Goal: Communication & Community: Answer question/provide support

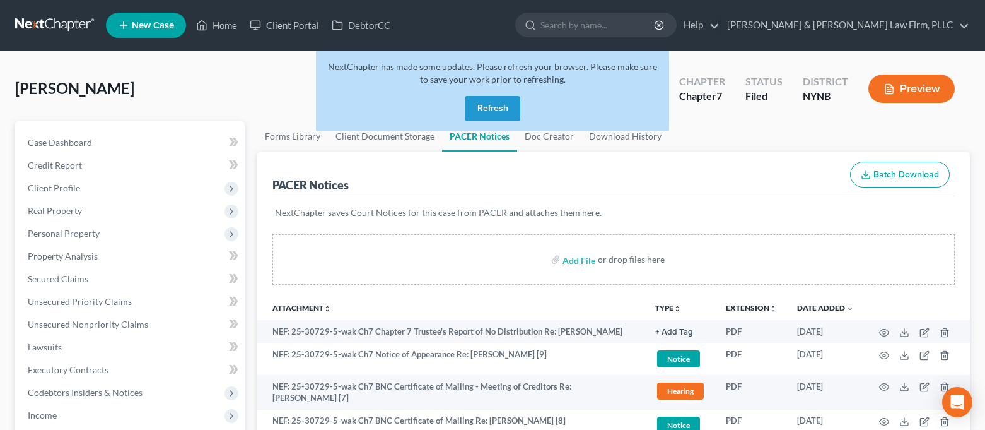
scroll to position [84, 0]
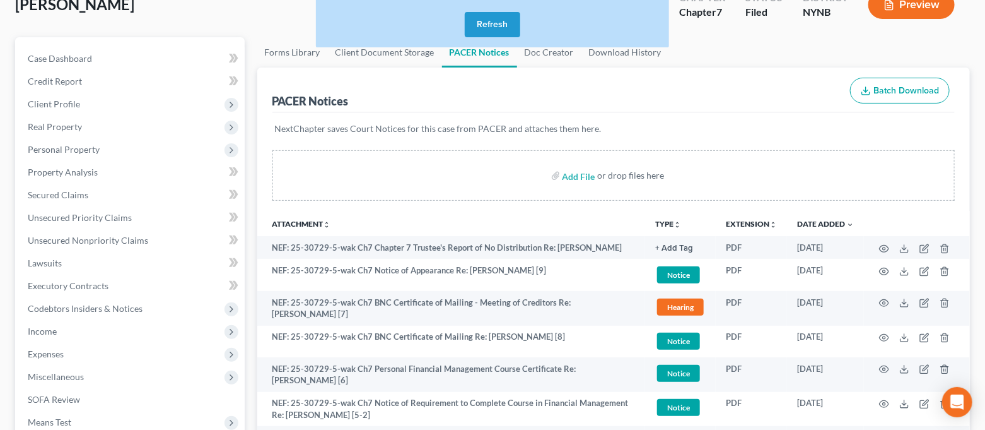
click at [483, 28] on button "Refresh" at bounding box center [493, 24] width 56 height 25
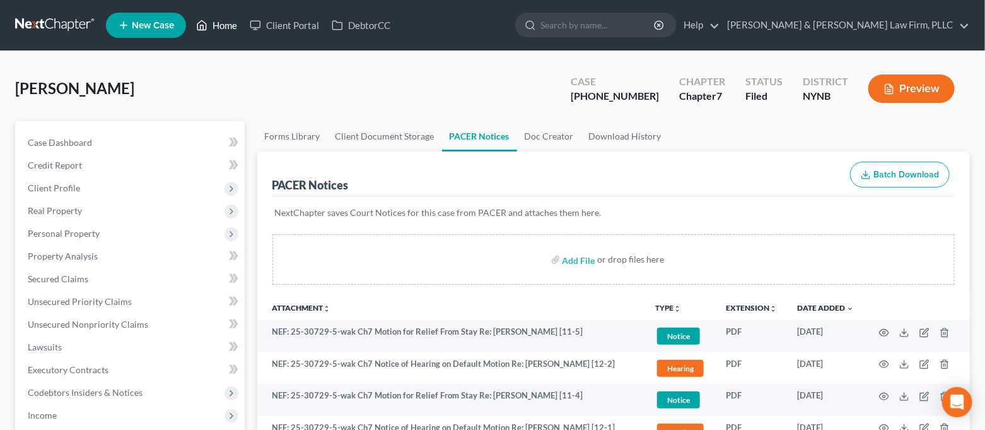
click at [198, 32] on icon at bounding box center [201, 25] width 11 height 15
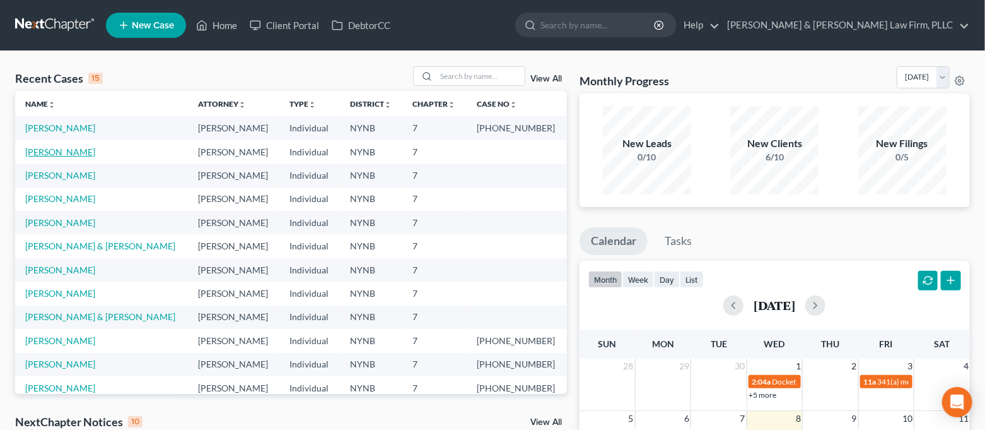
click at [56, 150] on link "Korcz, Carol" at bounding box center [60, 151] width 70 height 11
select select "6"
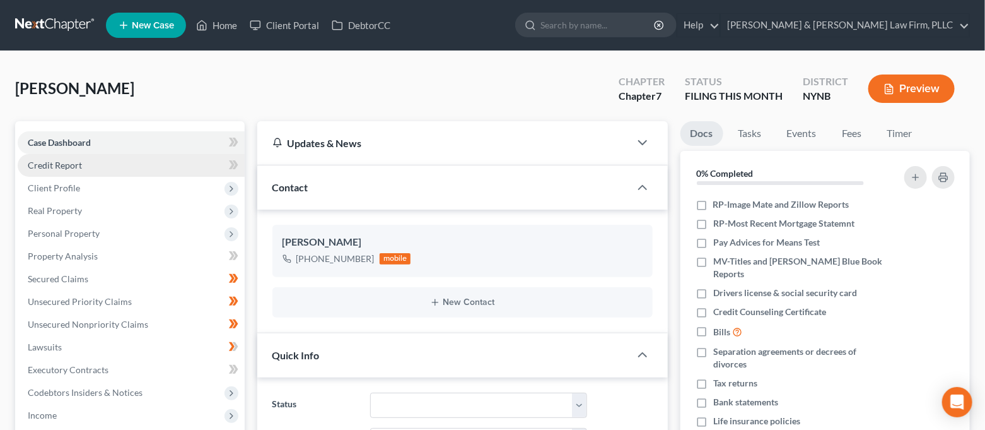
click at [76, 165] on span "Credit Report" at bounding box center [55, 165] width 54 height 11
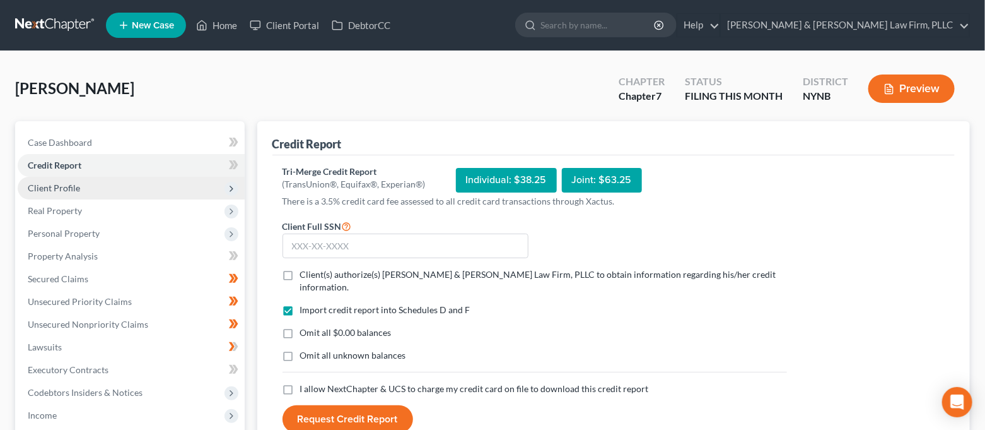
click at [80, 187] on span "Client Profile" at bounding box center [131, 188] width 227 height 23
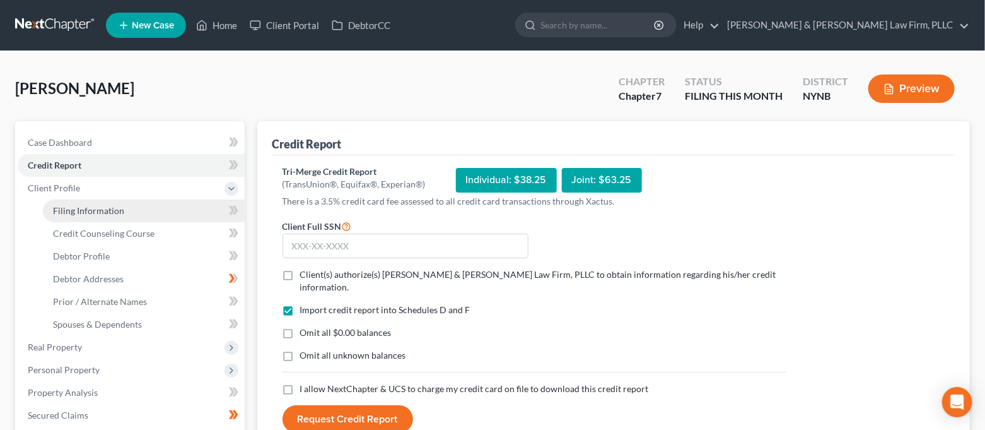
click at [102, 205] on span "Filing Information" at bounding box center [88, 210] width 71 height 11
select select "1"
select select "0"
select select "35"
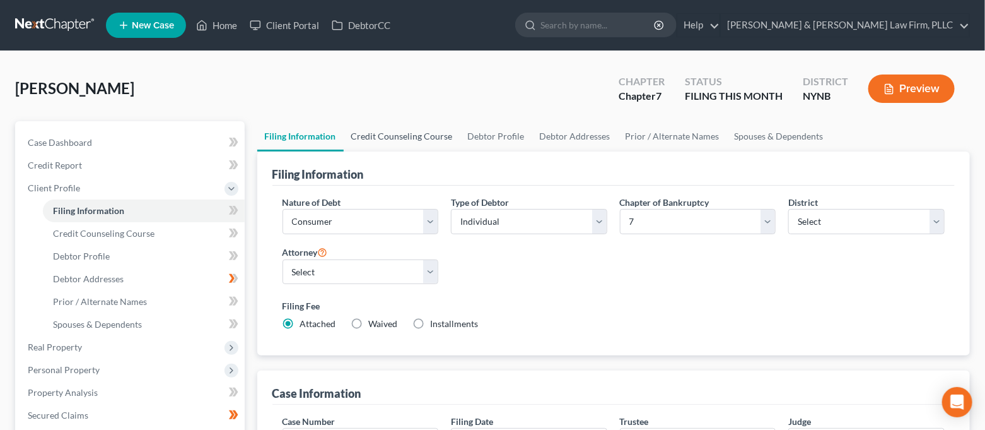
click at [403, 125] on link "Credit Counseling Course" at bounding box center [402, 136] width 117 height 30
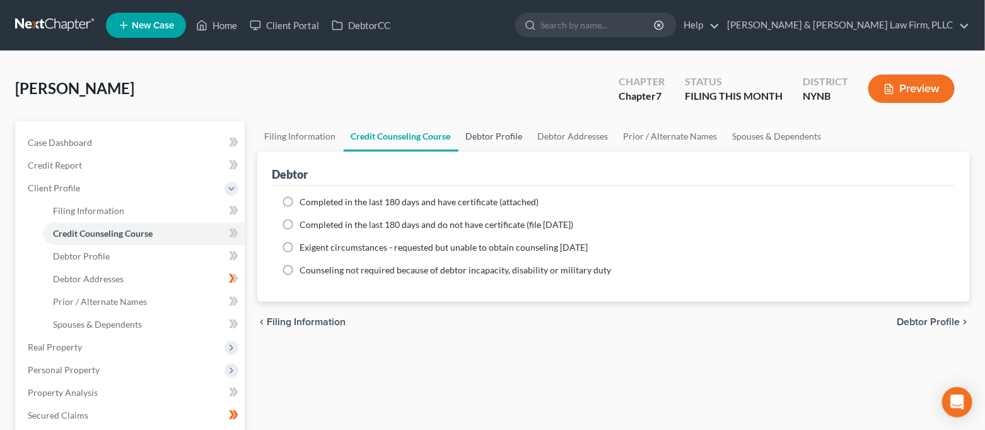
click at [491, 135] on link "Debtor Profile" at bounding box center [495, 136] width 72 height 30
select select "0"
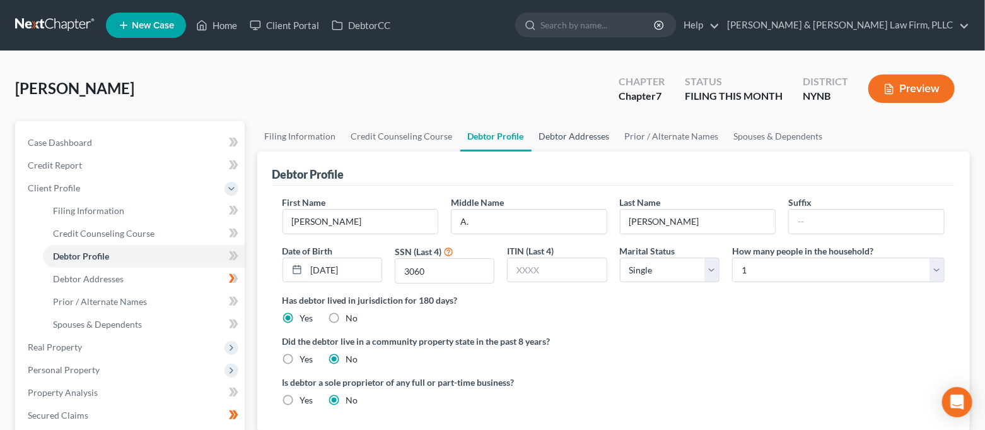
click at [567, 134] on link "Debtor Addresses" at bounding box center [575, 136] width 86 height 30
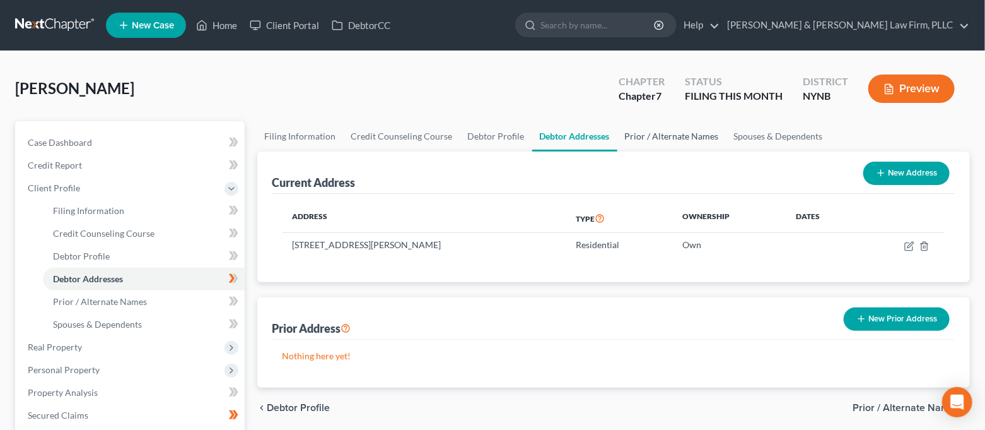
click at [642, 136] on link "Prior / Alternate Names" at bounding box center [672, 136] width 109 height 30
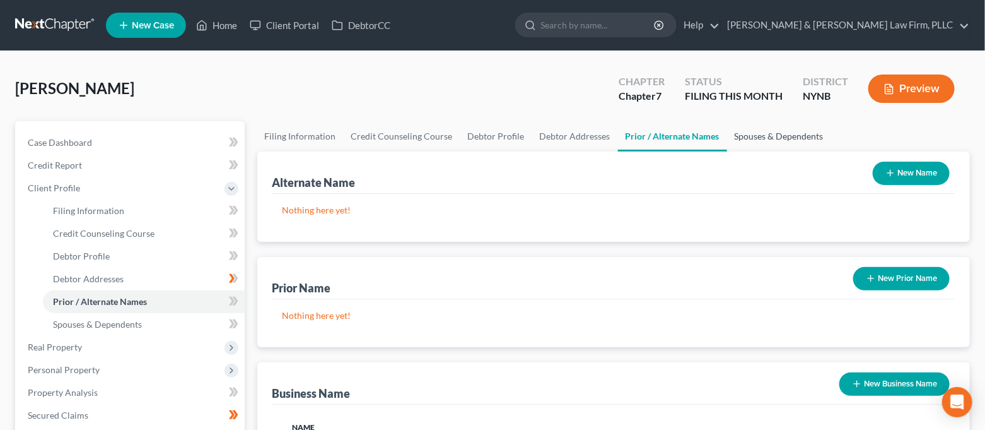
click at [761, 132] on link "Spouses & Dependents" at bounding box center [779, 136] width 104 height 30
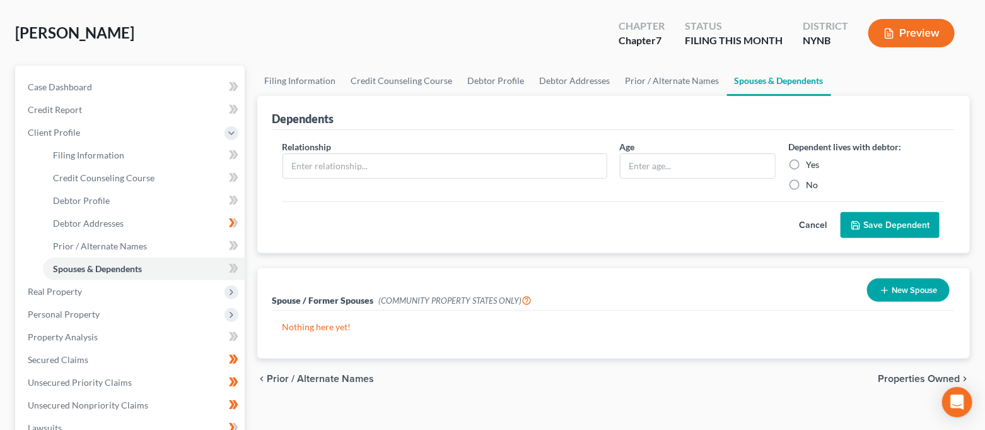
scroll to position [84, 0]
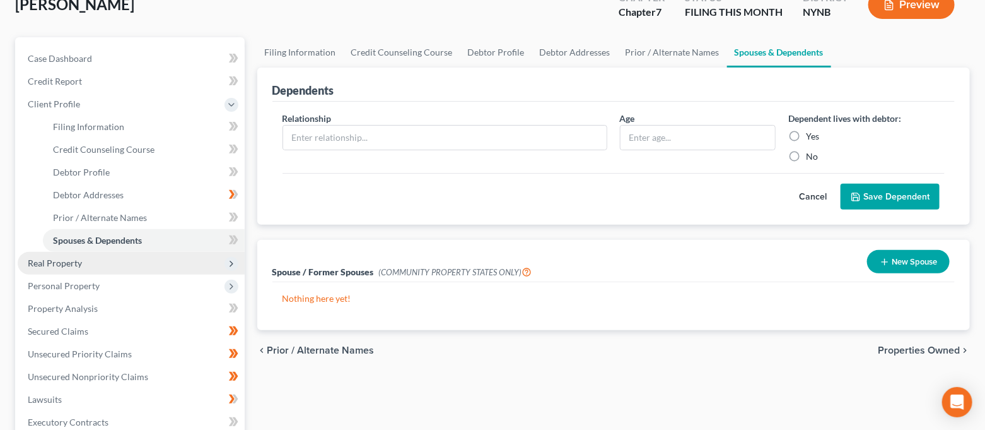
click at [73, 263] on span "Real Property" at bounding box center [55, 262] width 54 height 11
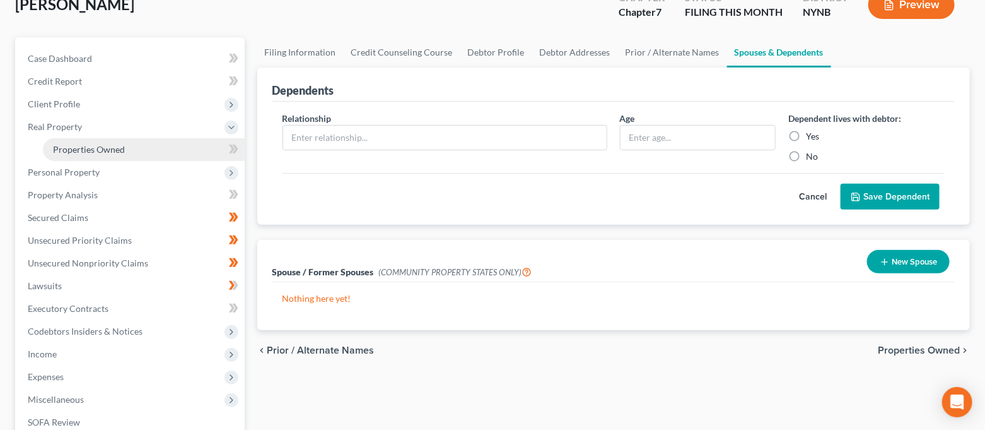
click at [83, 148] on span "Properties Owned" at bounding box center [89, 149] width 72 height 11
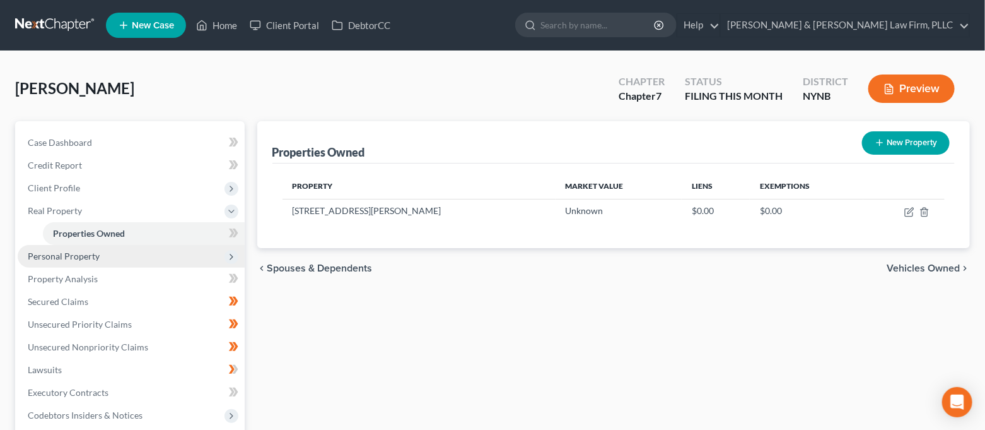
click at [102, 258] on span "Personal Property" at bounding box center [131, 256] width 227 height 23
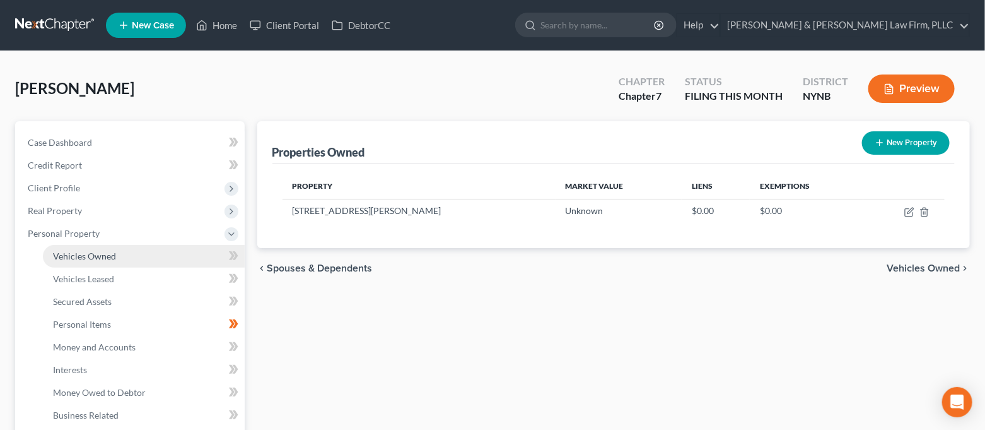
click at [100, 250] on span "Vehicles Owned" at bounding box center [84, 255] width 63 height 11
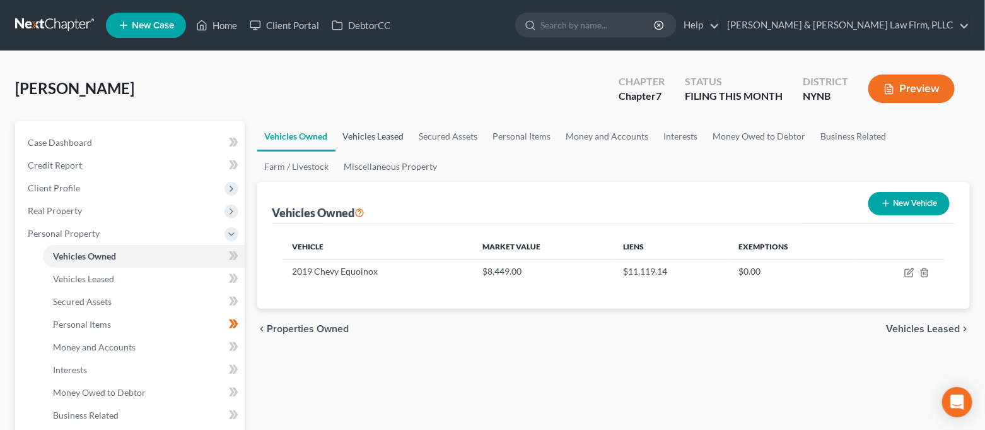
click at [372, 138] on link "Vehicles Leased" at bounding box center [374, 136] width 76 height 30
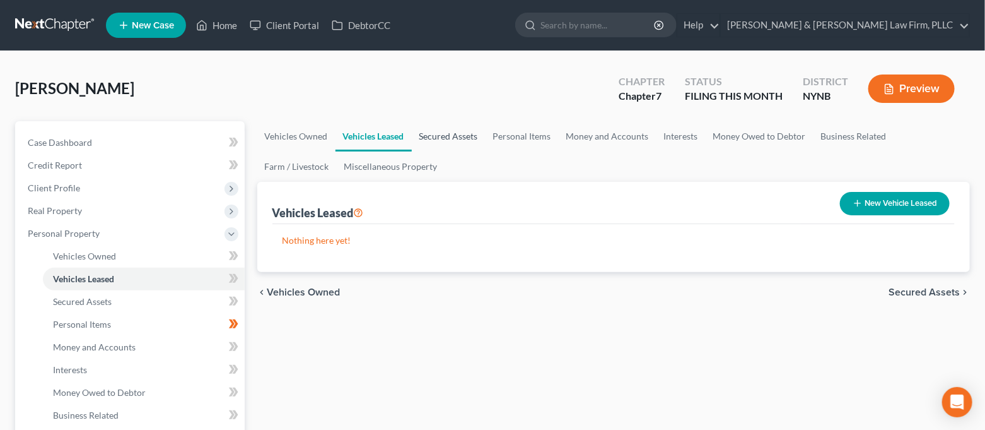
click at [438, 139] on link "Secured Assets" at bounding box center [449, 136] width 74 height 30
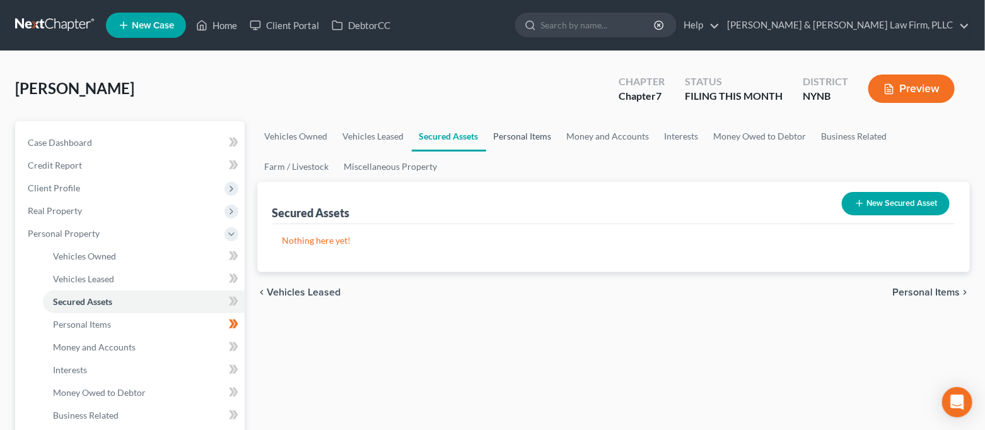
click at [515, 139] on link "Personal Items" at bounding box center [522, 136] width 73 height 30
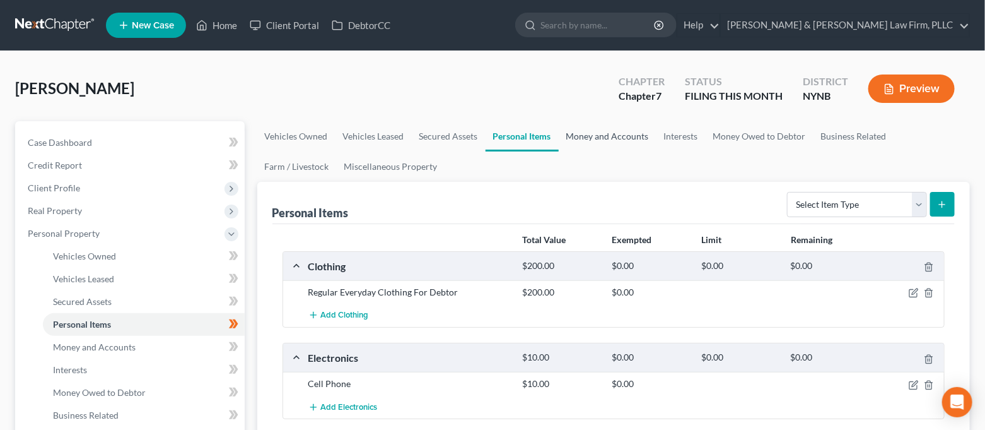
click at [601, 132] on link "Money and Accounts" at bounding box center [608, 136] width 98 height 30
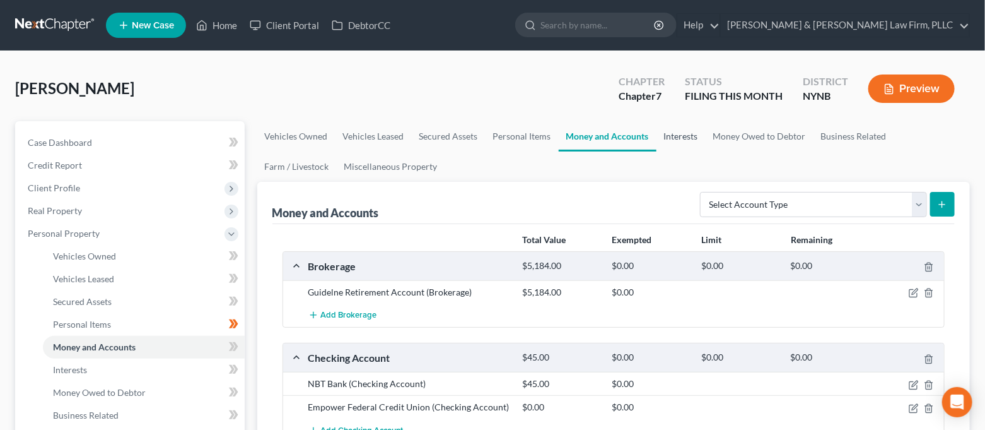
click at [671, 134] on link "Interests" at bounding box center [681, 136] width 49 height 30
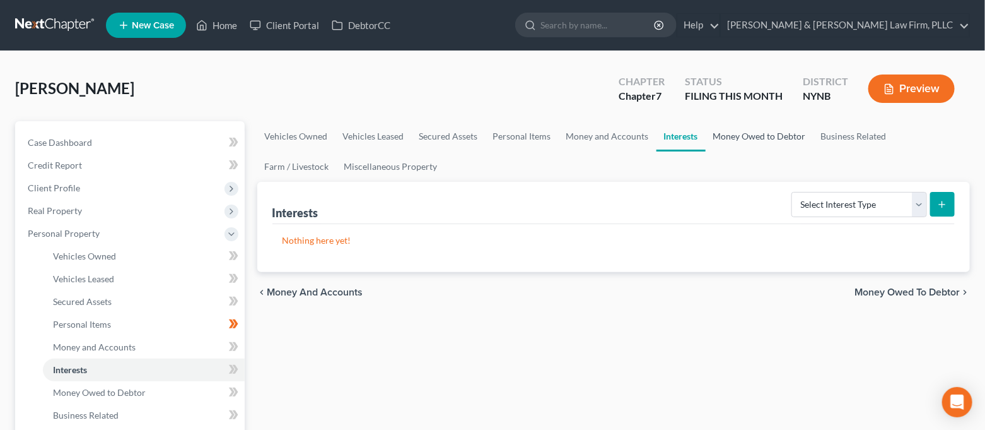
click at [726, 144] on link "Money Owed to Debtor" at bounding box center [760, 136] width 108 height 30
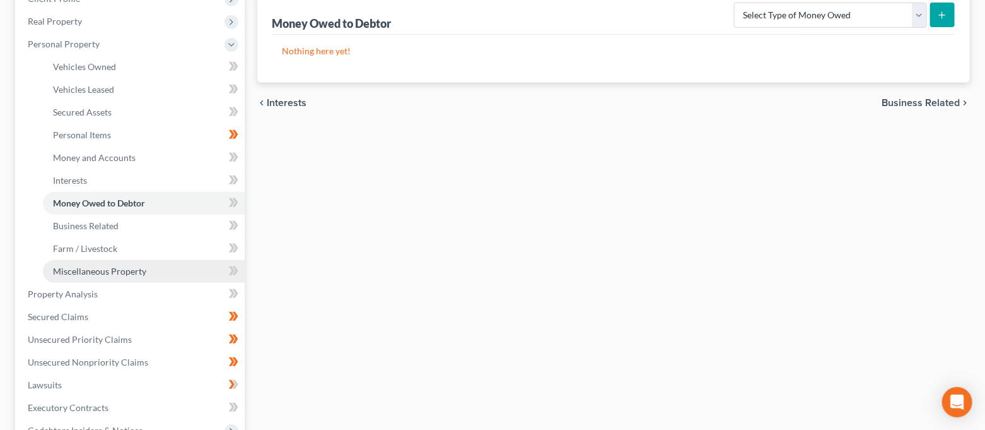
scroll to position [252, 0]
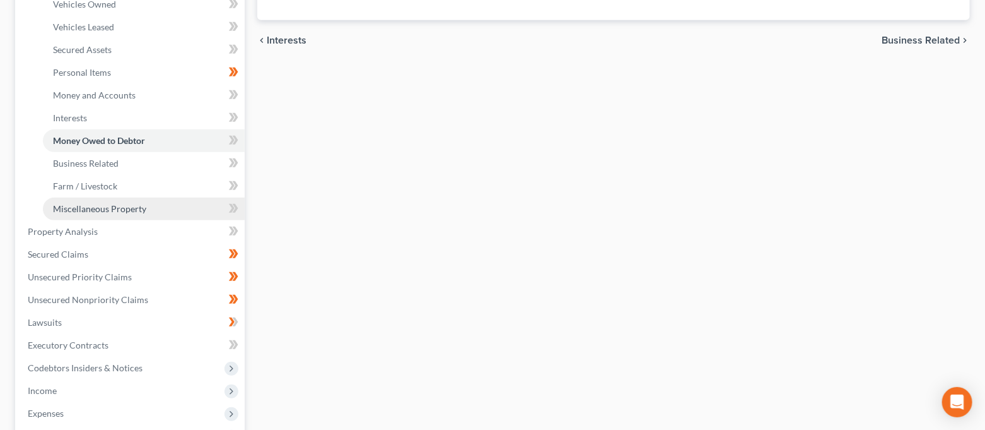
click at [119, 207] on span "Miscellaneous Property" at bounding box center [99, 208] width 93 height 11
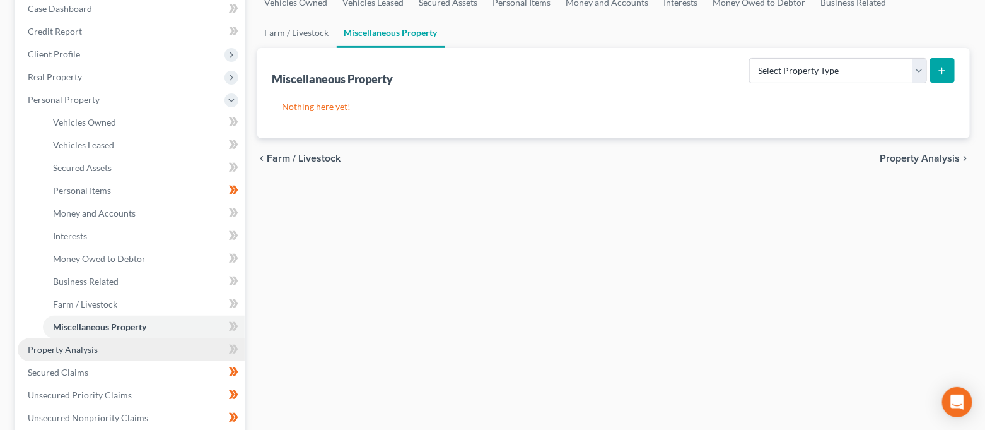
scroll to position [252, 0]
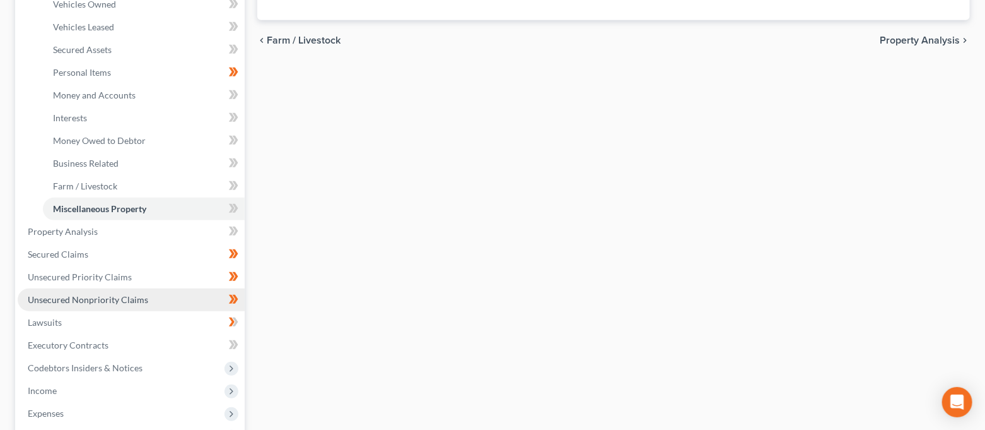
click at [119, 295] on span "Unsecured Nonpriority Claims" at bounding box center [88, 299] width 120 height 11
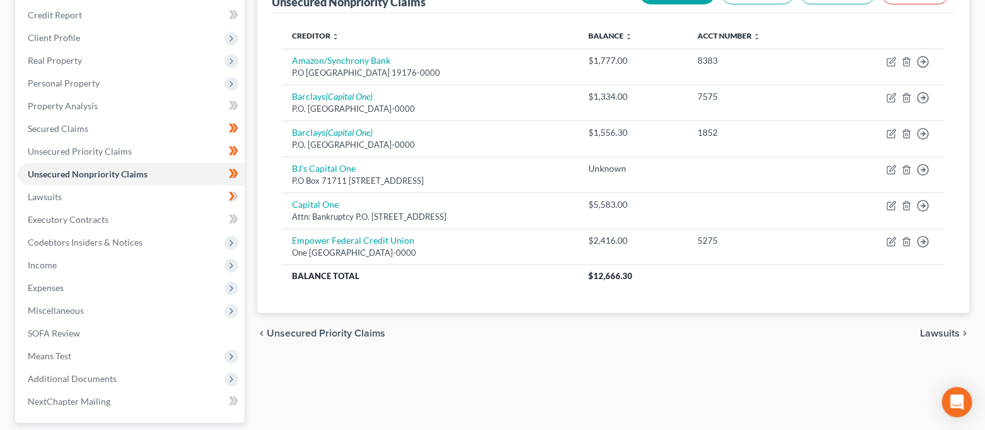
scroll to position [168, 0]
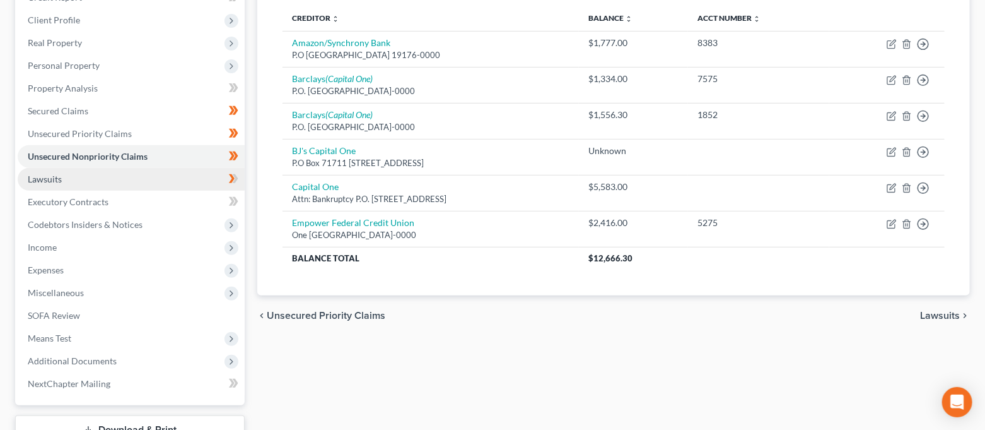
click at [81, 175] on link "Lawsuits" at bounding box center [131, 179] width 227 height 23
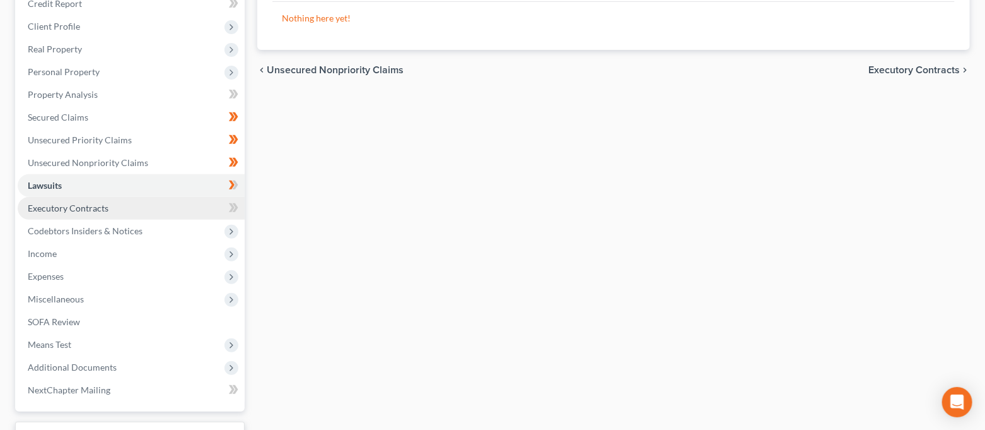
scroll to position [168, 0]
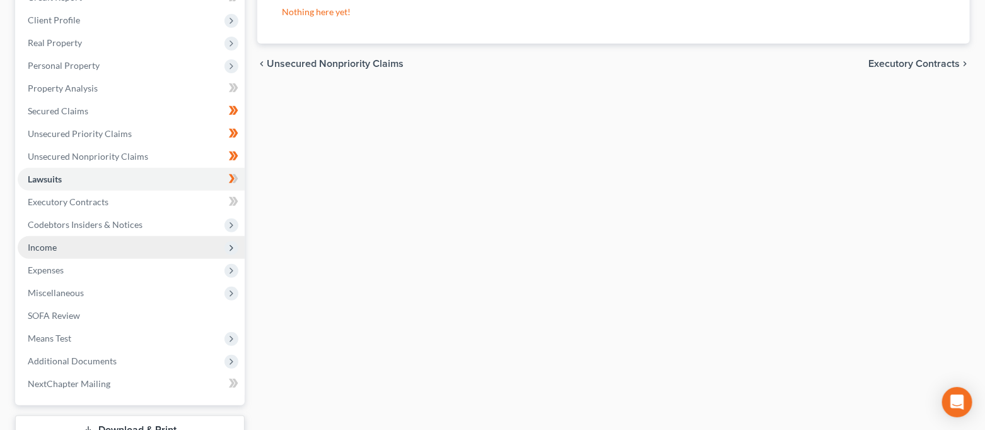
click at [105, 252] on span "Income" at bounding box center [131, 247] width 227 height 23
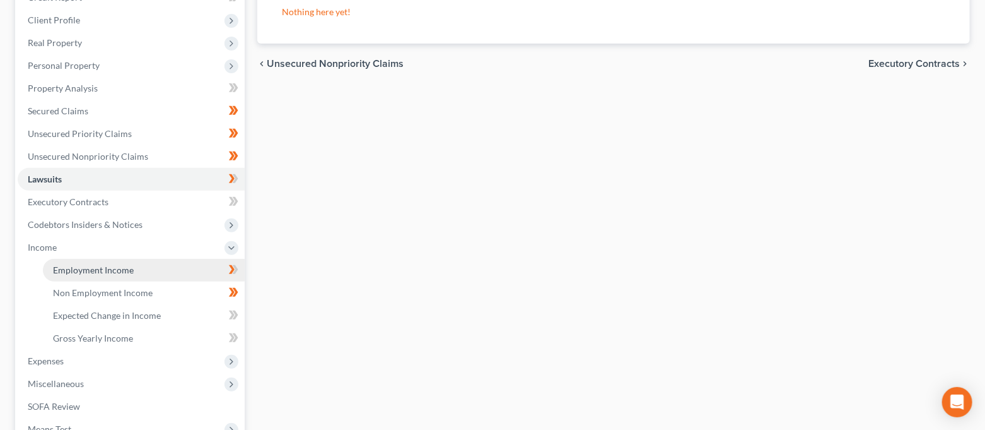
click at [101, 262] on link "Employment Income" at bounding box center [144, 270] width 202 height 23
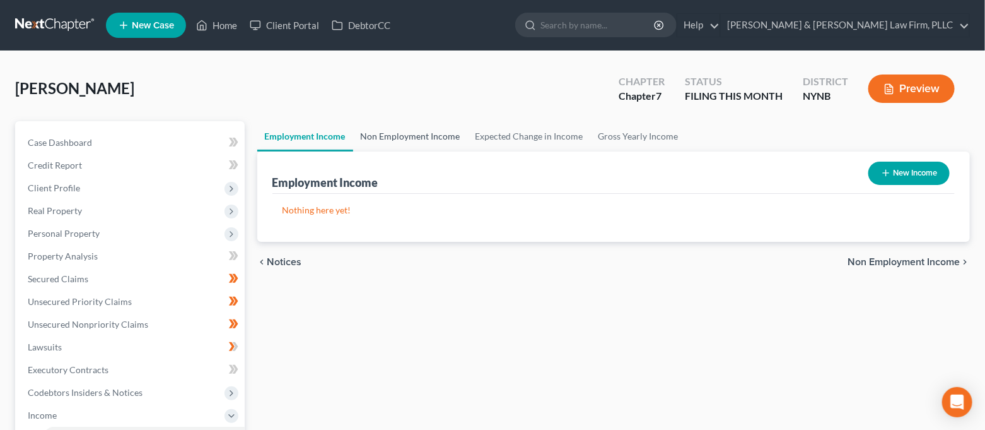
click at [404, 136] on link "Non Employment Income" at bounding box center [410, 136] width 115 height 30
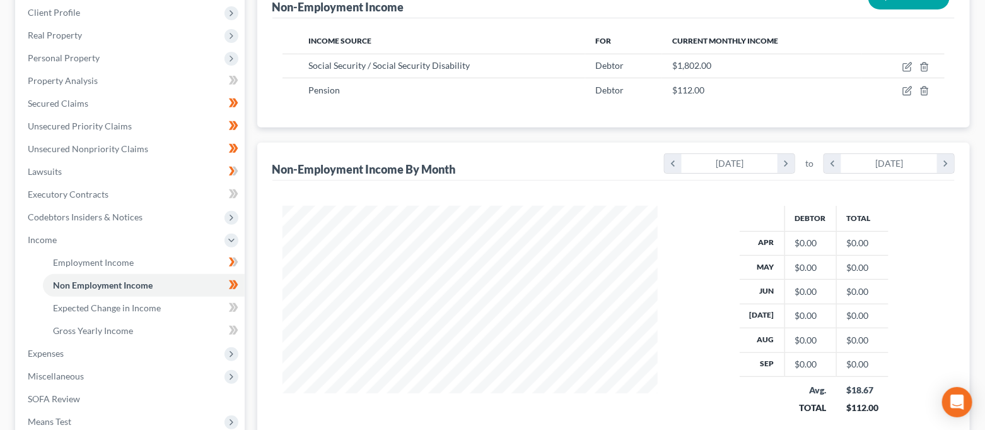
scroll to position [68, 0]
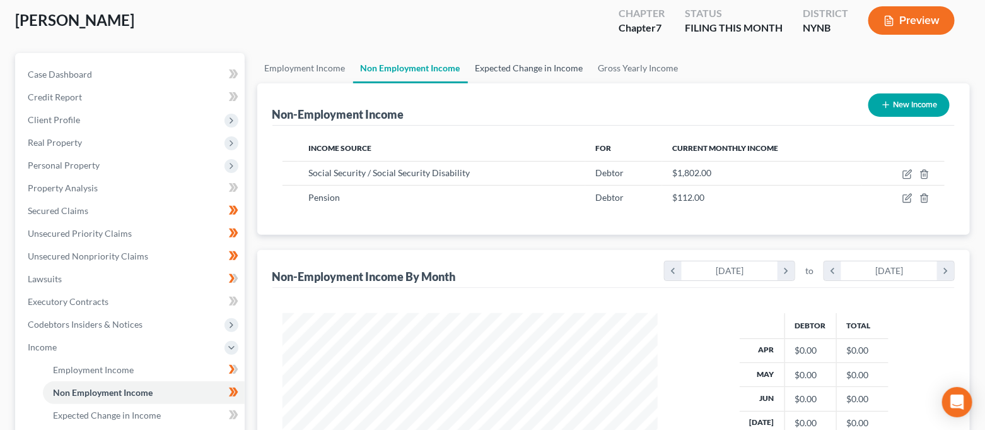
click at [520, 67] on link "Expected Change in Income" at bounding box center [529, 68] width 123 height 30
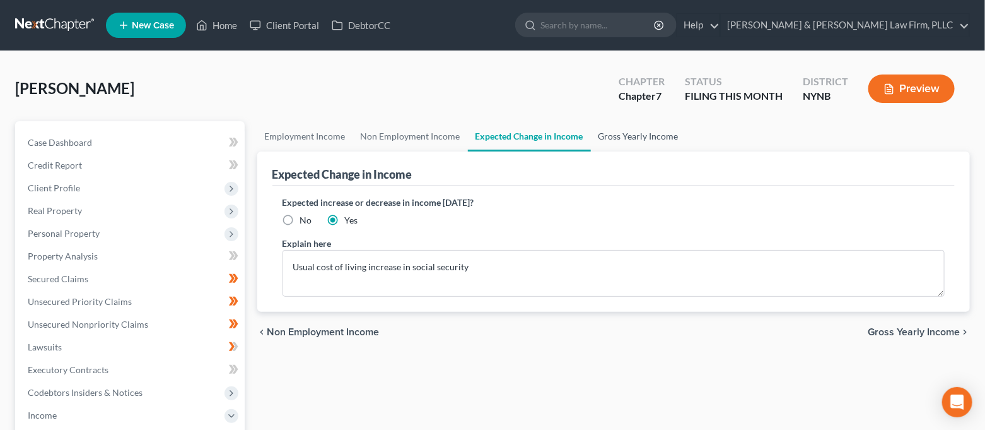
click at [625, 135] on link "Gross Yearly Income" at bounding box center [638, 136] width 95 height 30
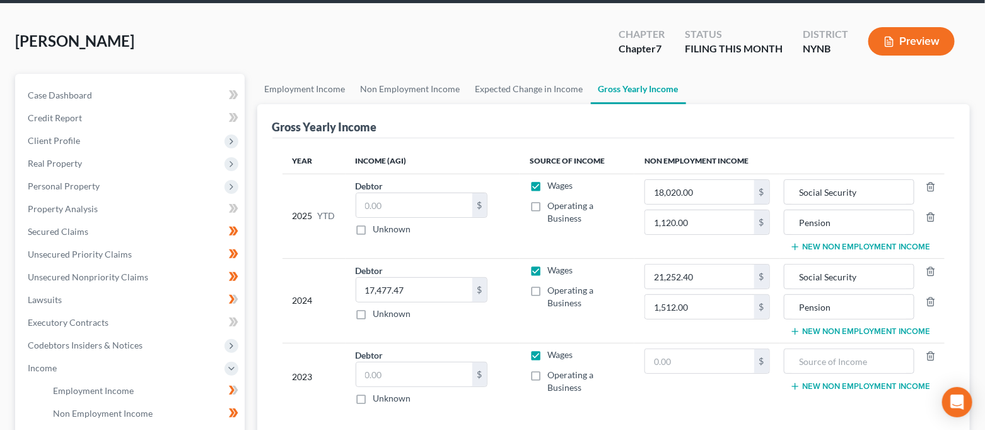
scroll to position [84, 0]
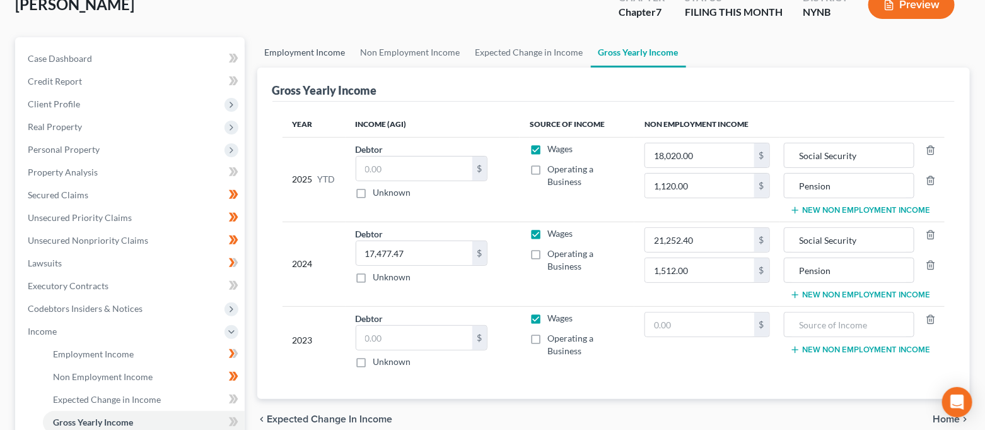
click at [325, 52] on link "Employment Income" at bounding box center [305, 52] width 96 height 30
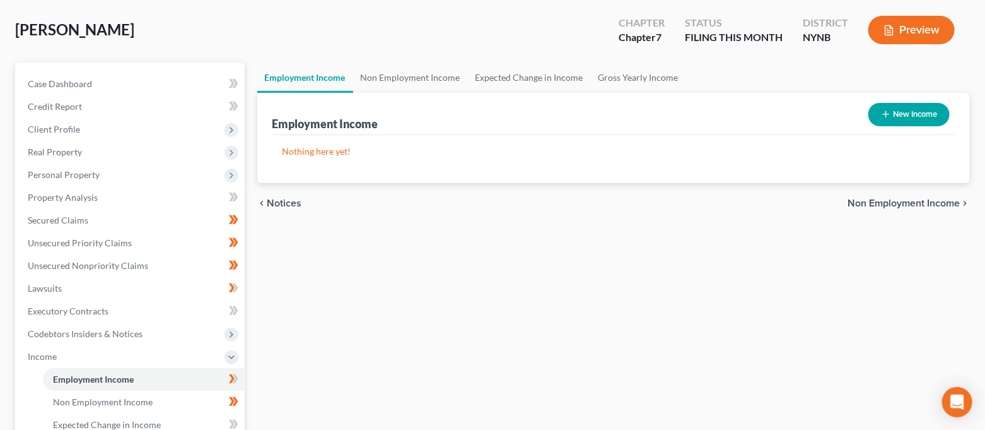
scroll to position [252, 0]
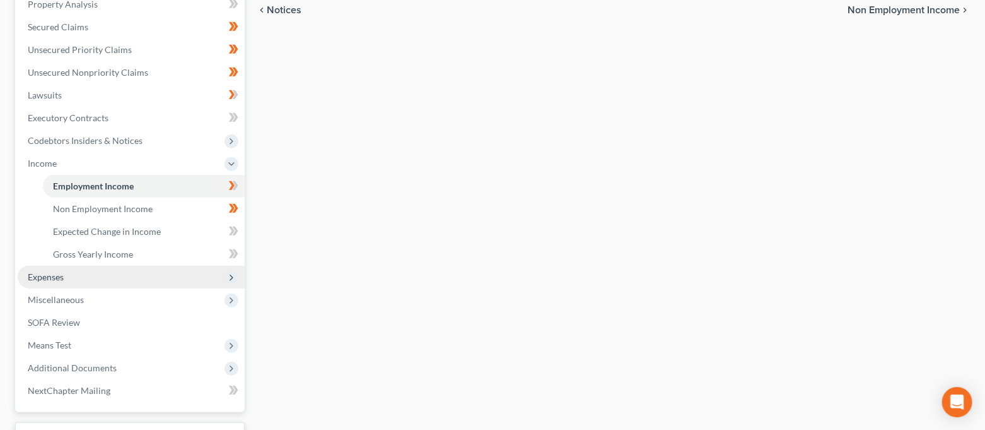
click at [111, 270] on span "Expenses" at bounding box center [131, 277] width 227 height 23
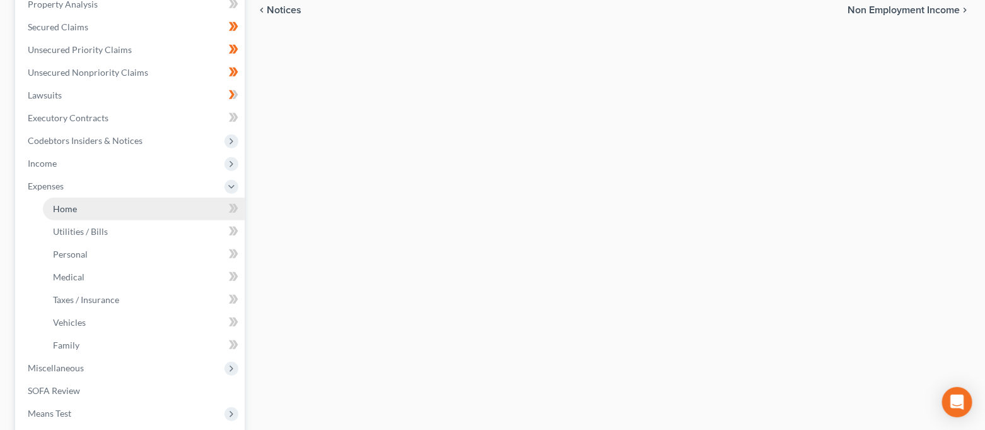
click at [63, 214] on link "Home" at bounding box center [144, 208] width 202 height 23
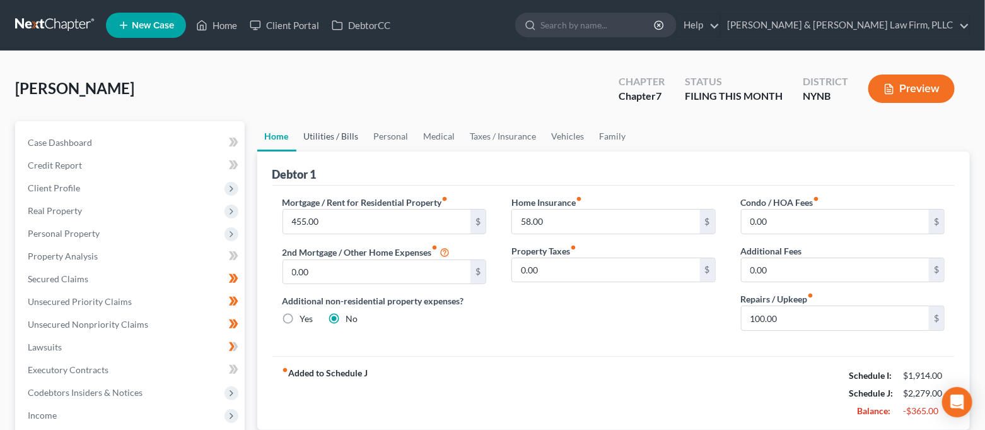
click at [349, 136] on link "Utilities / Bills" at bounding box center [331, 136] width 70 height 30
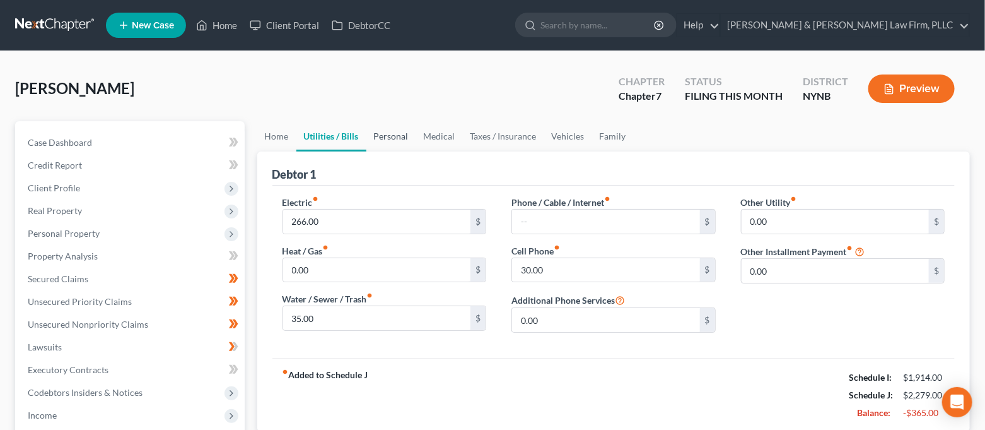
click at [387, 132] on link "Personal" at bounding box center [392, 136] width 50 height 30
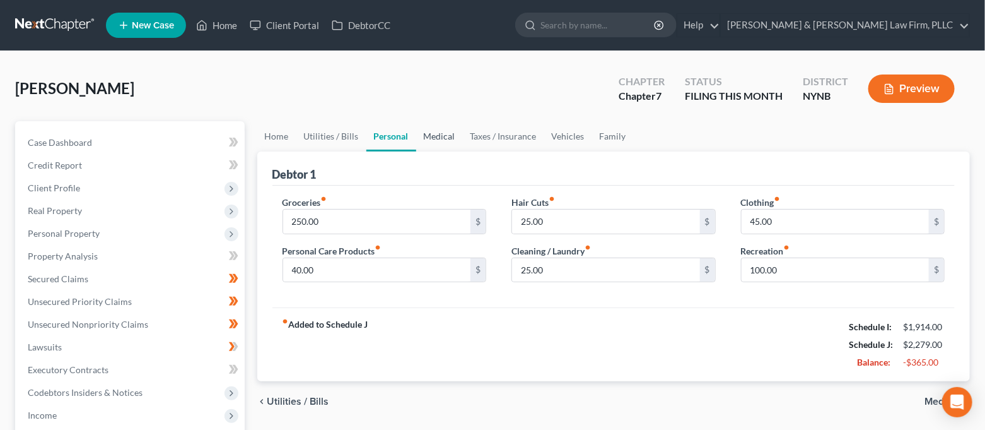
click at [437, 135] on link "Medical" at bounding box center [439, 136] width 47 height 30
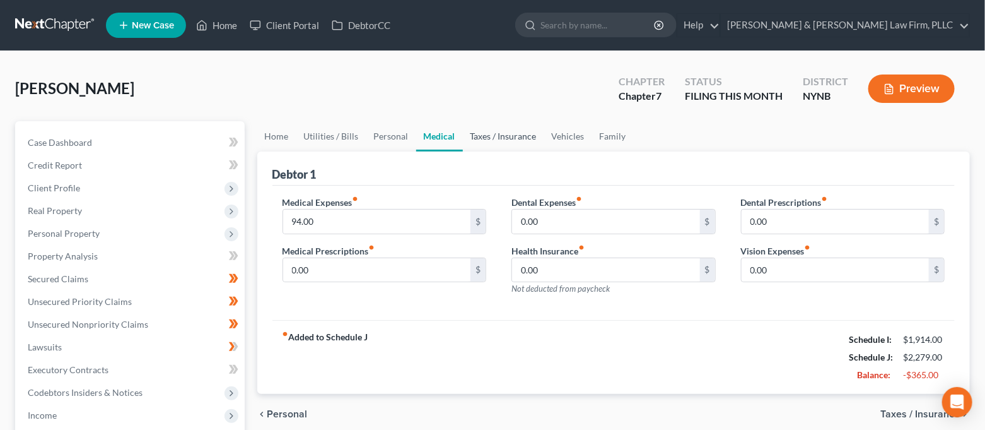
click at [496, 139] on link "Taxes / Insurance" at bounding box center [503, 136] width 81 height 30
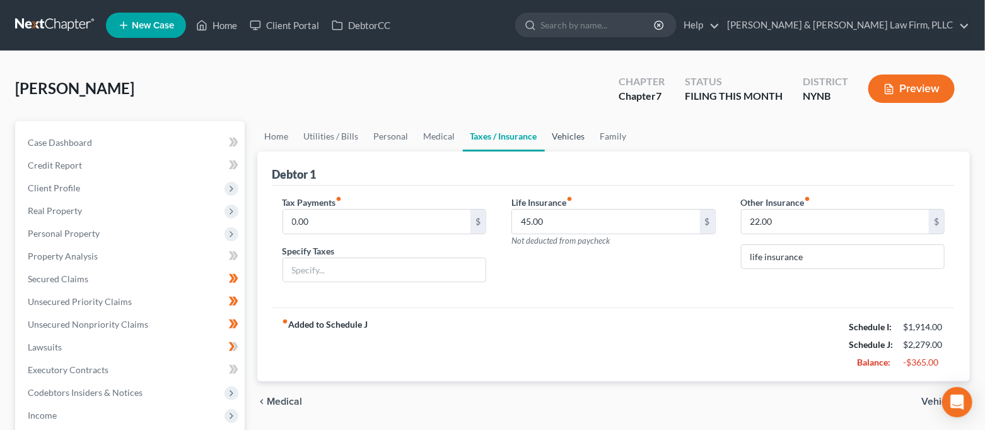
click at [560, 134] on link "Vehicles" at bounding box center [569, 136] width 48 height 30
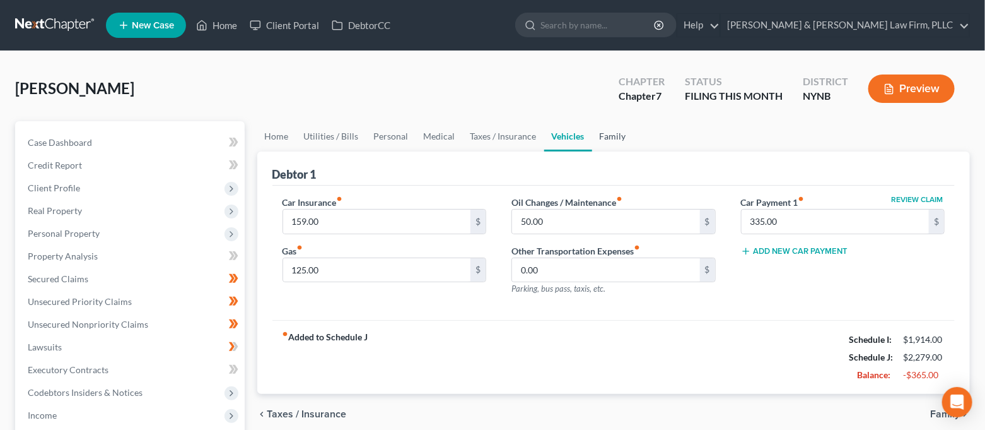
click at [616, 139] on link "Family" at bounding box center [613, 136] width 42 height 30
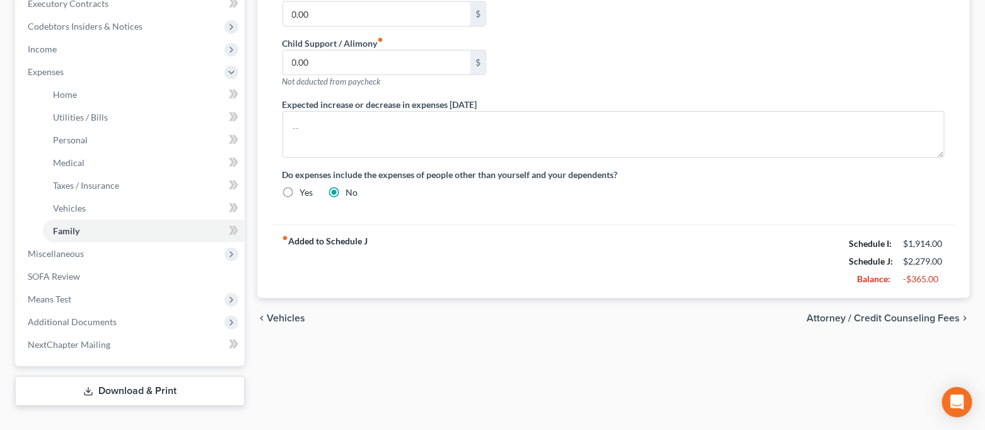
scroll to position [389, 0]
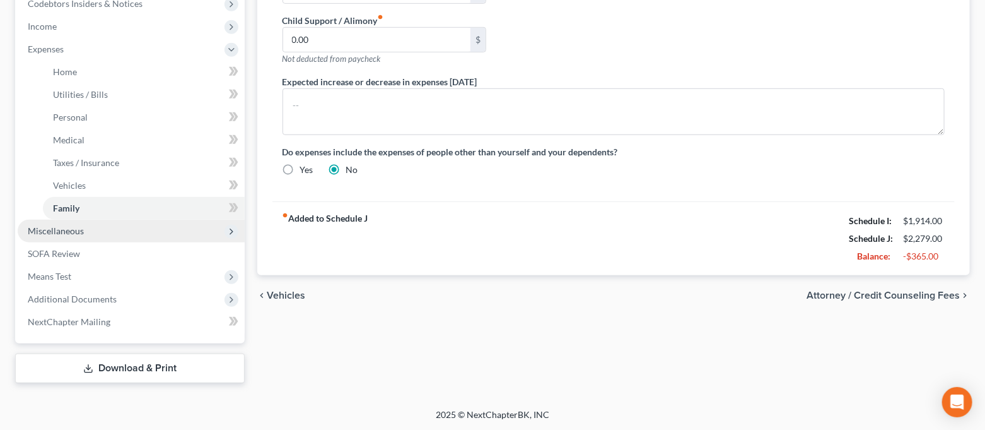
click at [83, 225] on span "Miscellaneous" at bounding box center [56, 230] width 56 height 11
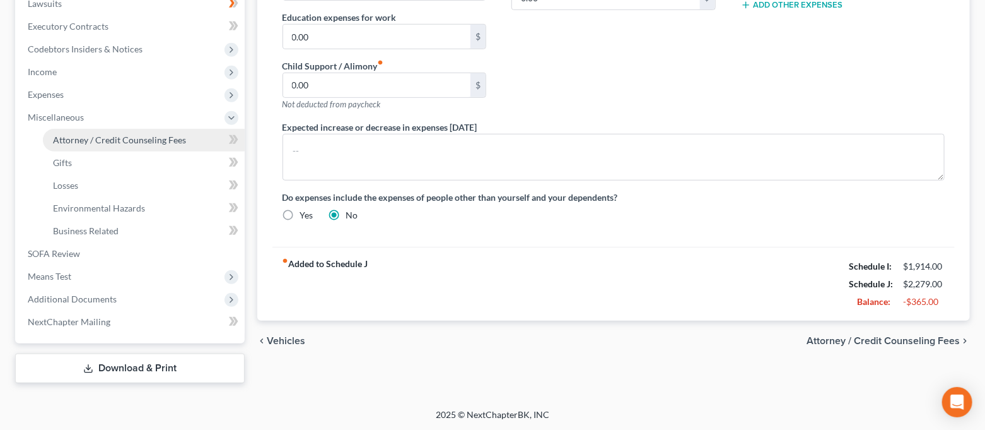
click at [97, 144] on link "Attorney / Credit Counseling Fees" at bounding box center [144, 140] width 202 height 23
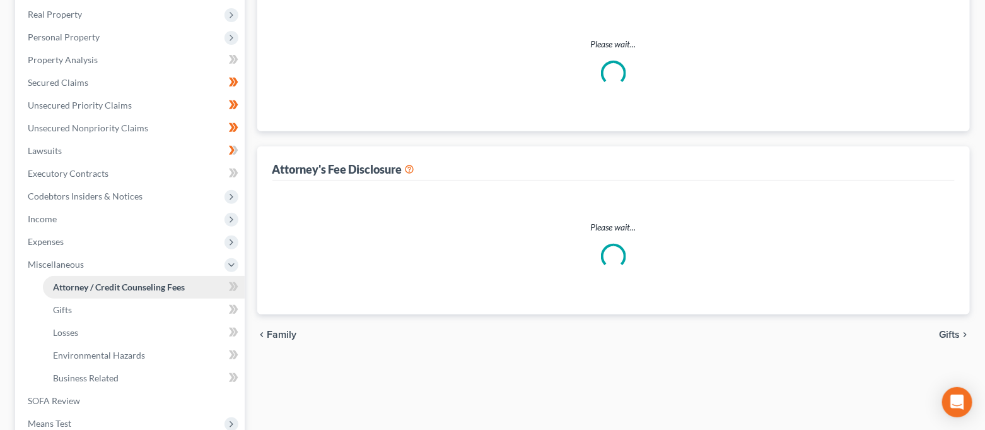
select select "0"
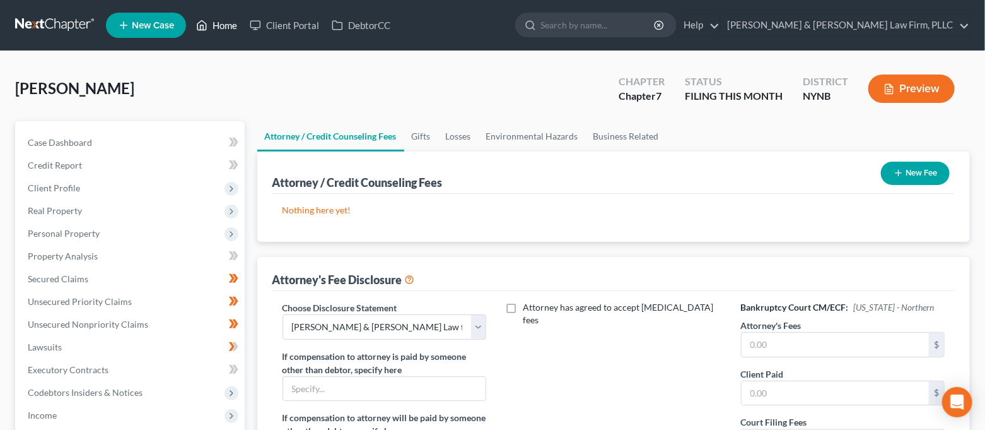
click at [201, 24] on icon at bounding box center [201, 25] width 11 height 15
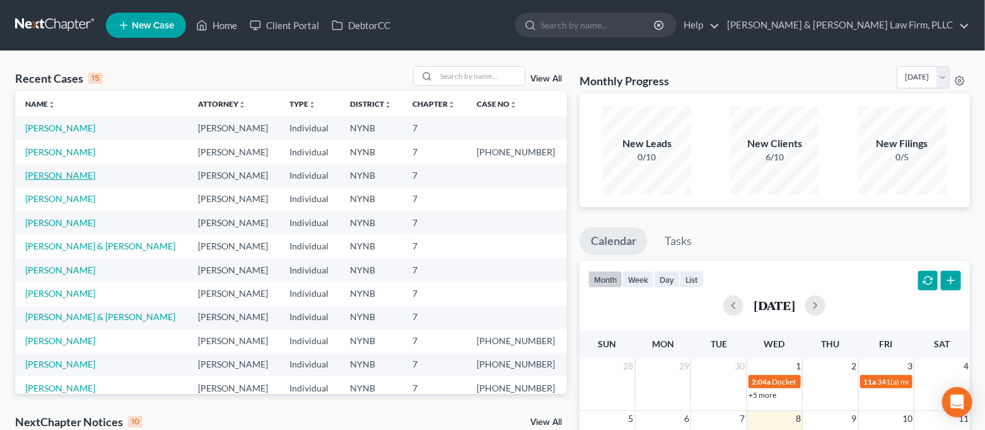
click at [52, 174] on link "Farruggio, Sam" at bounding box center [60, 175] width 70 height 11
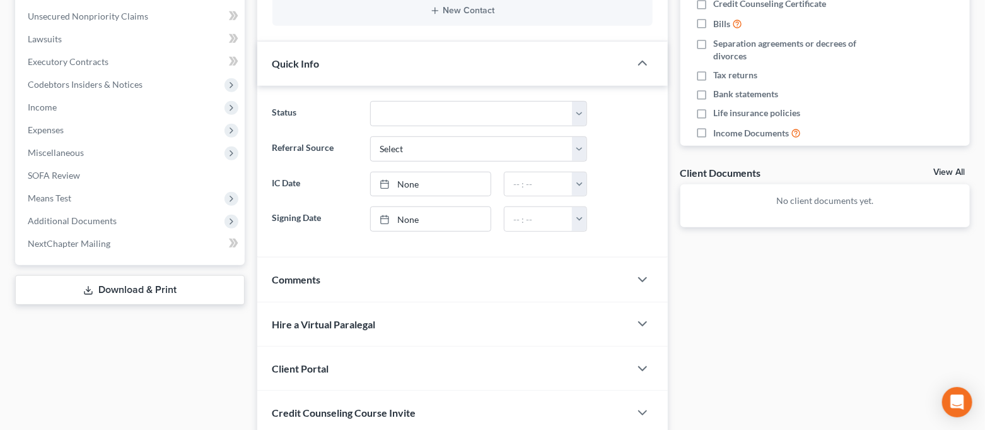
scroll to position [420, 0]
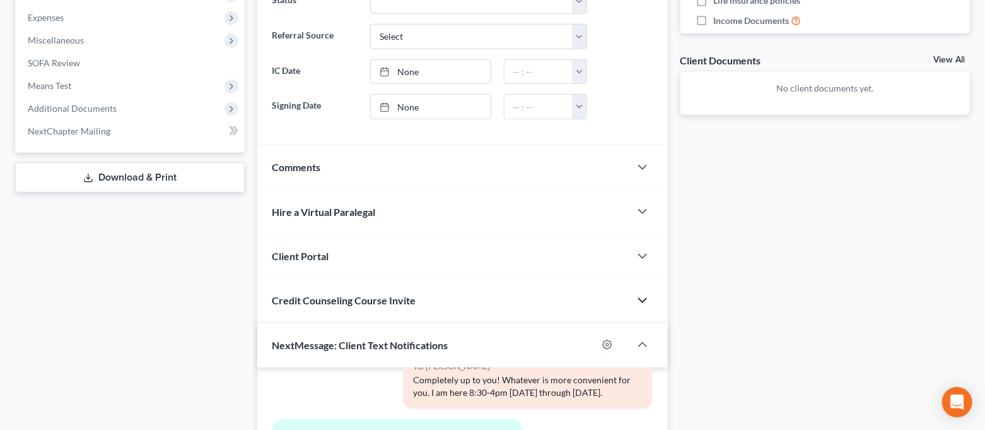
click at [643, 298] on icon "button" at bounding box center [642, 300] width 15 height 15
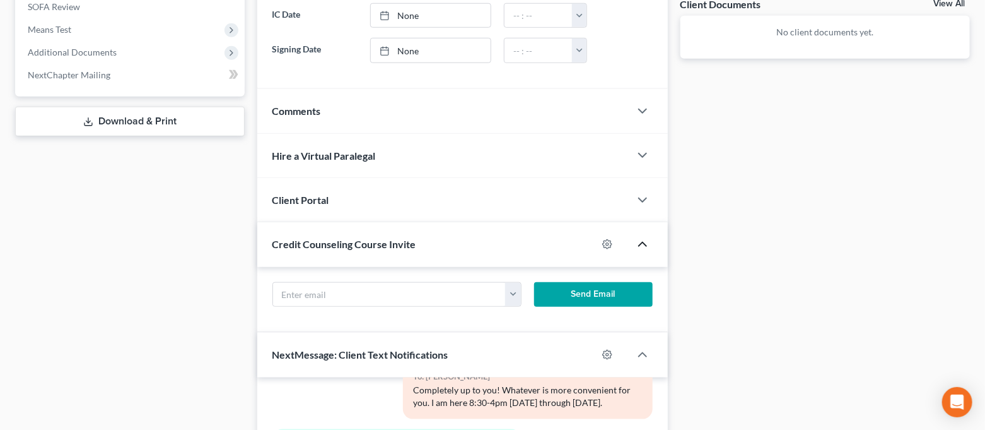
scroll to position [504, 0]
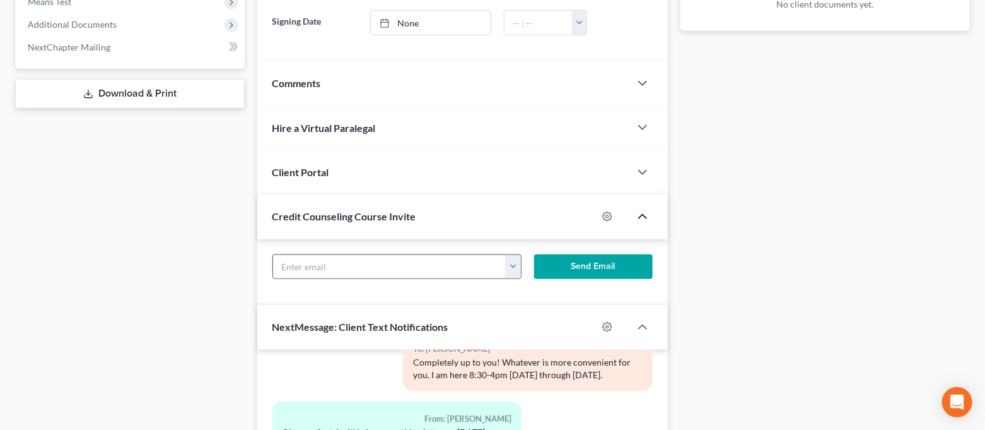
click at [512, 267] on button "button" at bounding box center [512, 267] width 15 height 24
click at [539, 292] on link "samfarruggio99@icloud.com" at bounding box center [592, 294] width 172 height 21
type input "samfarruggio99@icloud.com"
click at [571, 262] on button "Send Email" at bounding box center [593, 266] width 119 height 25
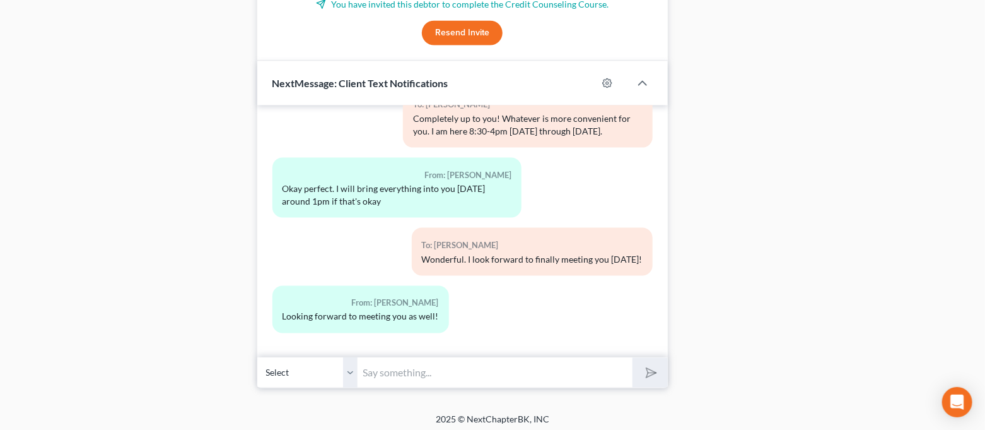
scroll to position [765, 0]
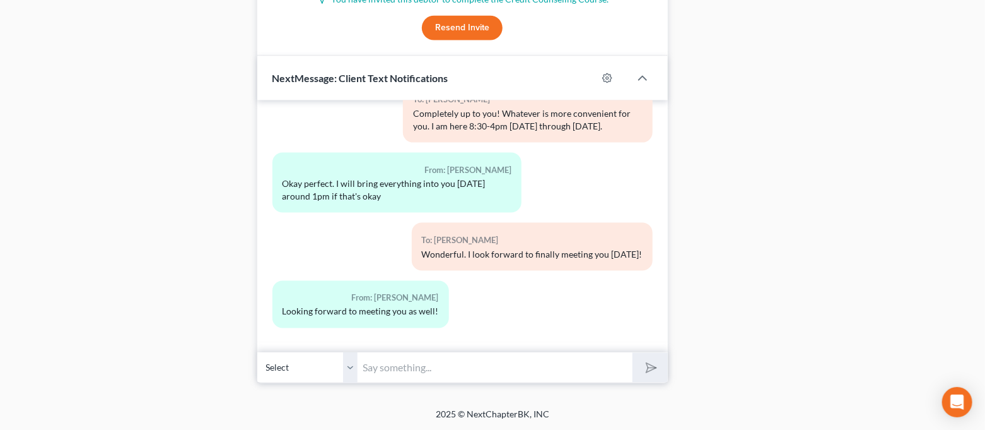
click at [505, 366] on input "text" at bounding box center [495, 367] width 275 height 31
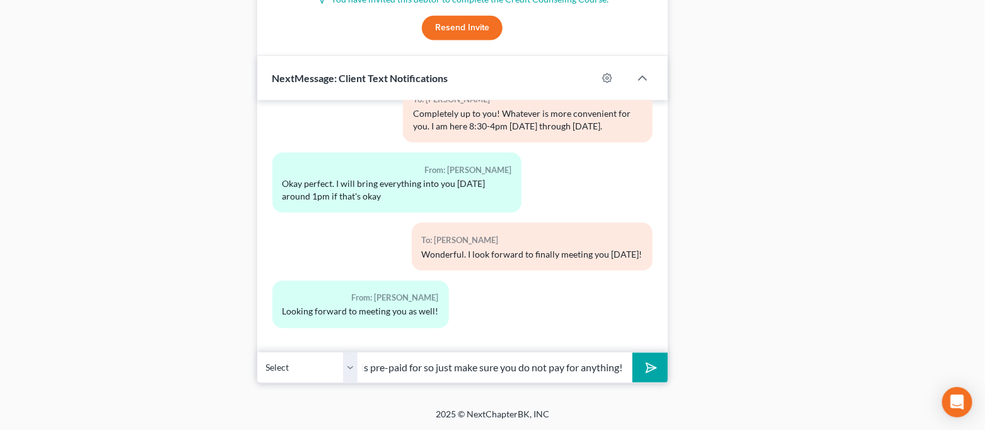
scroll to position [0, 392]
type input "Good morning! I just sent you the link for the first required credit counseling…"
click at [633, 353] on button "submit" at bounding box center [650, 368] width 35 height 30
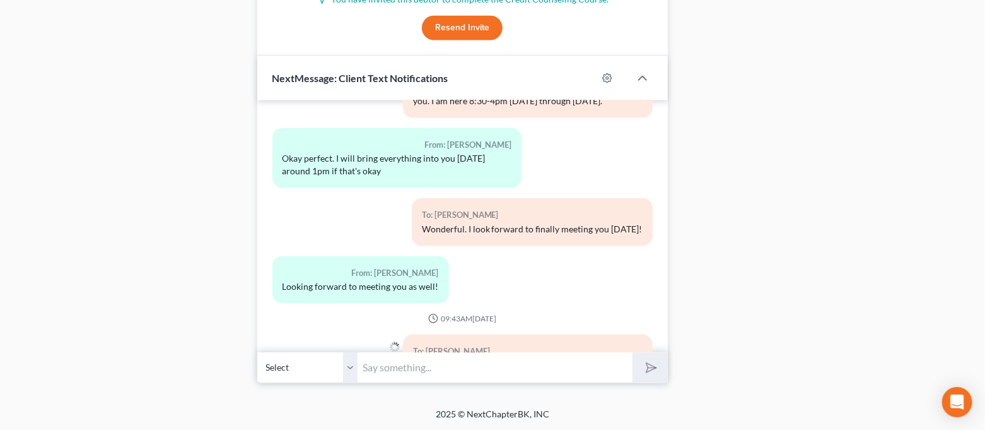
scroll to position [1258, 0]
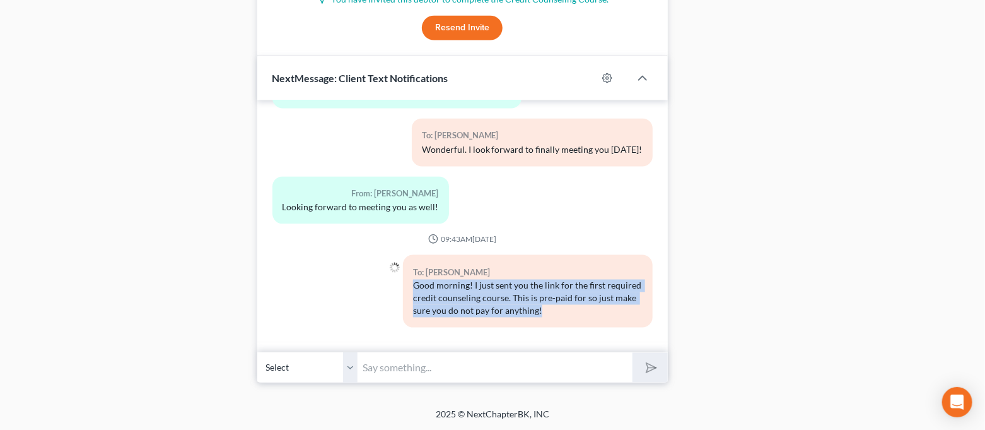
drag, startPoint x: 409, startPoint y: 286, endPoint x: 577, endPoint y: 314, distance: 170.7
click at [577, 314] on div "Good morning! I just sent you the link for the first required credit counseling…" at bounding box center [527, 298] width 229 height 38
copy div "Good morning! I just sent you the link for the first required credit counseling…"
click at [549, 310] on div "Good morning! I just sent you the link for the first required credit counseling…" at bounding box center [527, 298] width 229 height 38
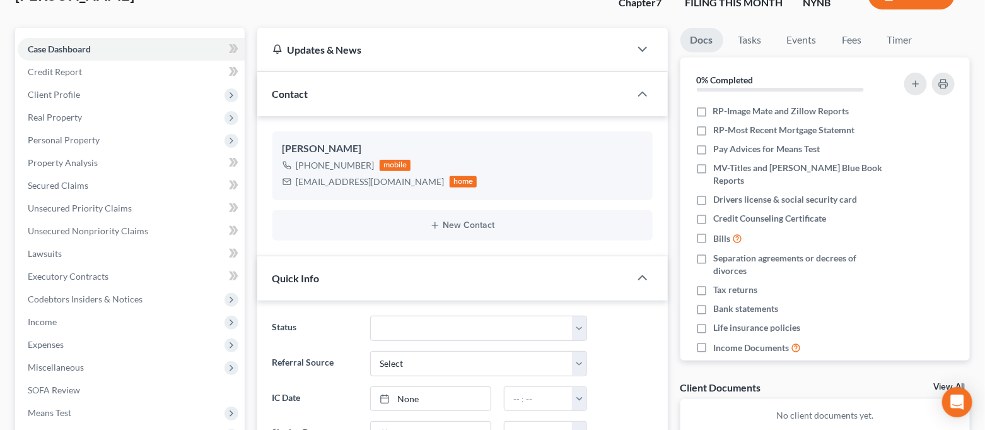
scroll to position [0, 0]
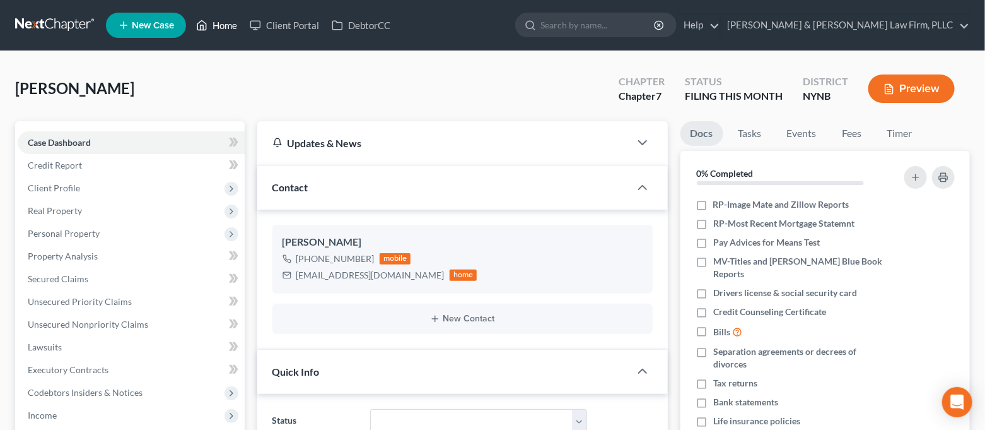
click at [213, 32] on link "Home" at bounding box center [217, 25] width 54 height 23
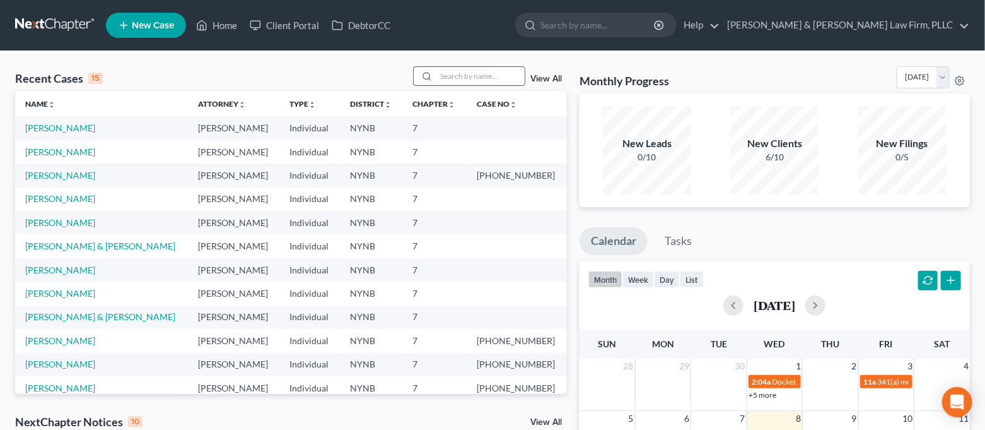
click at [457, 69] on input "search" at bounding box center [481, 76] width 88 height 18
type input "phi"
click at [73, 271] on link "LaMarre, Philip" at bounding box center [60, 269] width 70 height 11
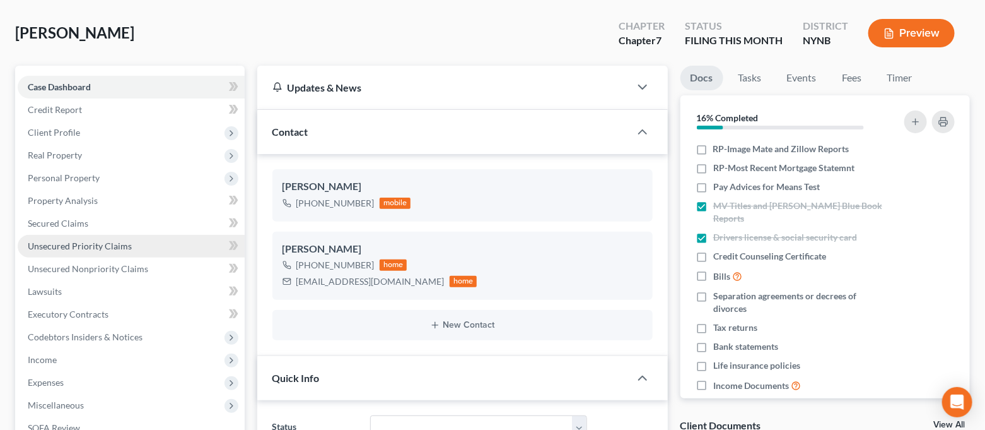
scroll to position [84, 0]
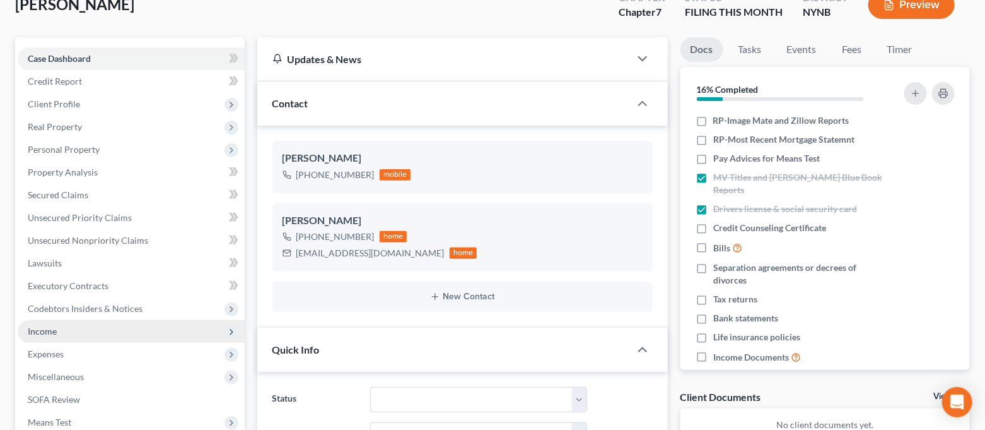
click at [84, 336] on span "Income" at bounding box center [131, 331] width 227 height 23
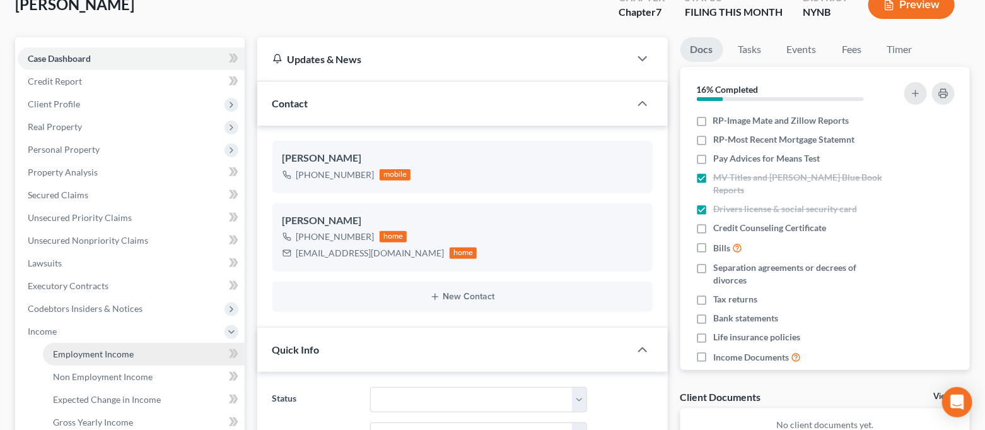
click at [96, 349] on span "Employment Income" at bounding box center [93, 353] width 81 height 11
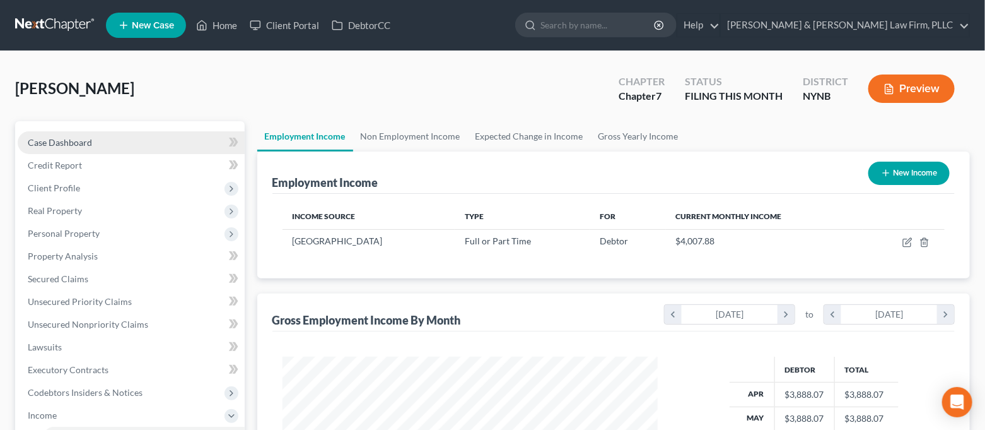
drag, startPoint x: 95, startPoint y: 146, endPoint x: 103, endPoint y: 146, distance: 8.2
click at [95, 145] on link "Case Dashboard" at bounding box center [131, 142] width 227 height 23
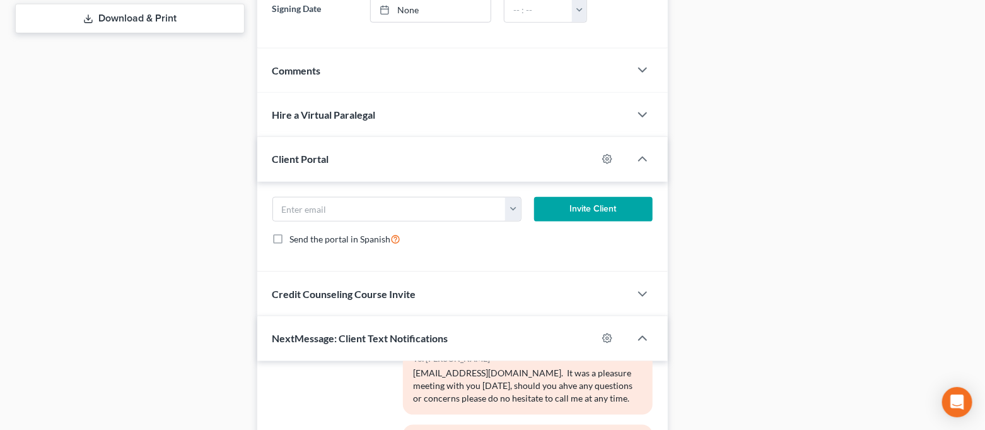
scroll to position [589, 0]
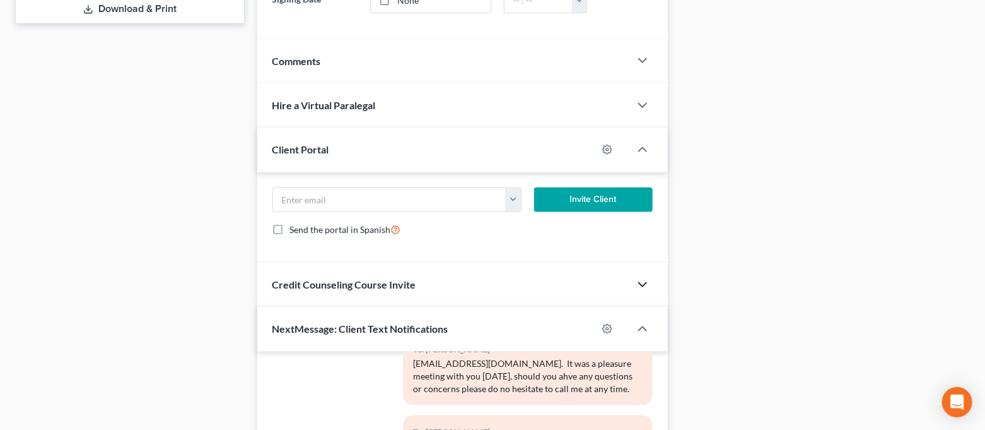
click at [637, 283] on icon "button" at bounding box center [642, 284] width 15 height 15
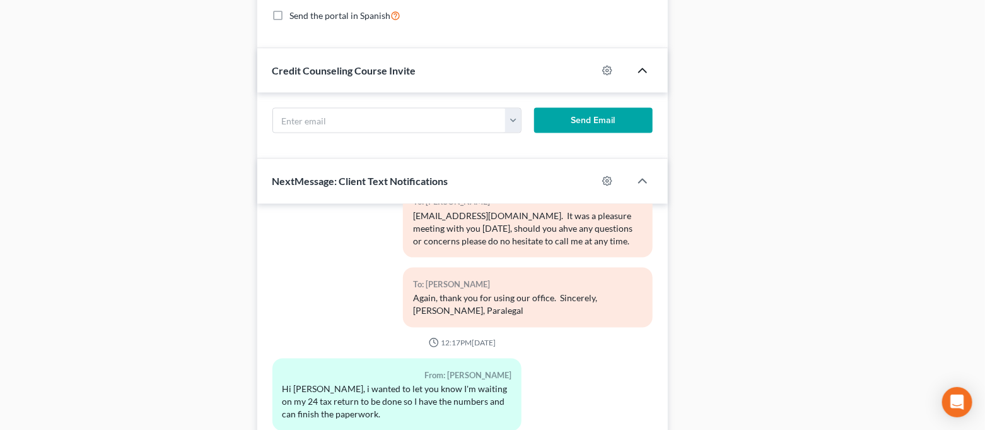
scroll to position [841, 0]
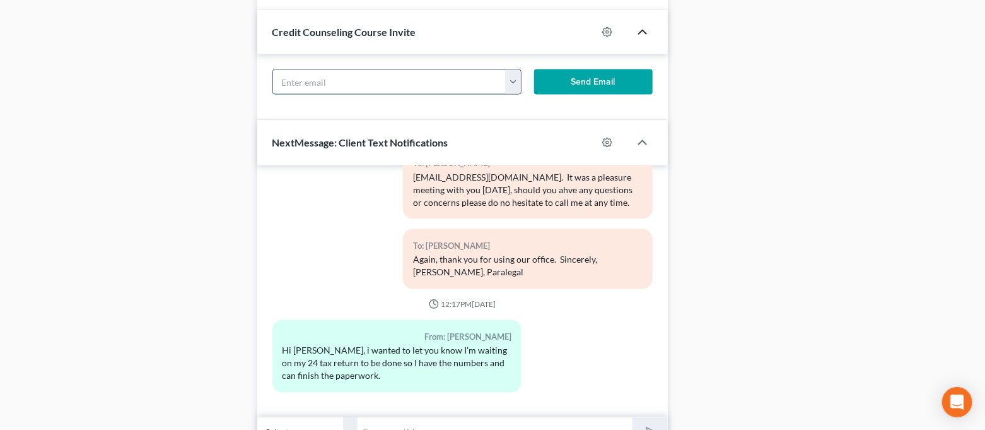
click at [500, 83] on input "text" at bounding box center [389, 82] width 233 height 24
click at [512, 85] on button "button" at bounding box center [512, 82] width 15 height 24
click at [531, 114] on link "phlplamarre@yahoo.com" at bounding box center [592, 109] width 172 height 21
type input "phlplamarre@yahoo.com"
click at [587, 86] on button "Send Email" at bounding box center [593, 81] width 119 height 25
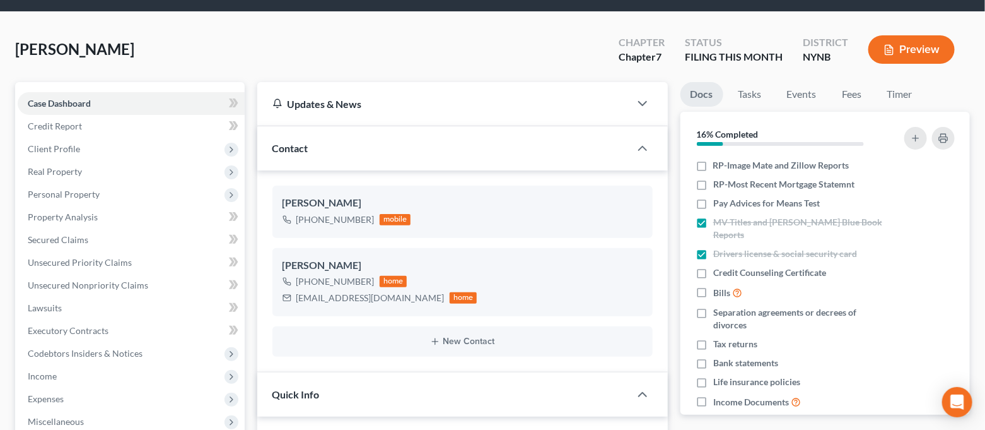
scroll to position [0, 0]
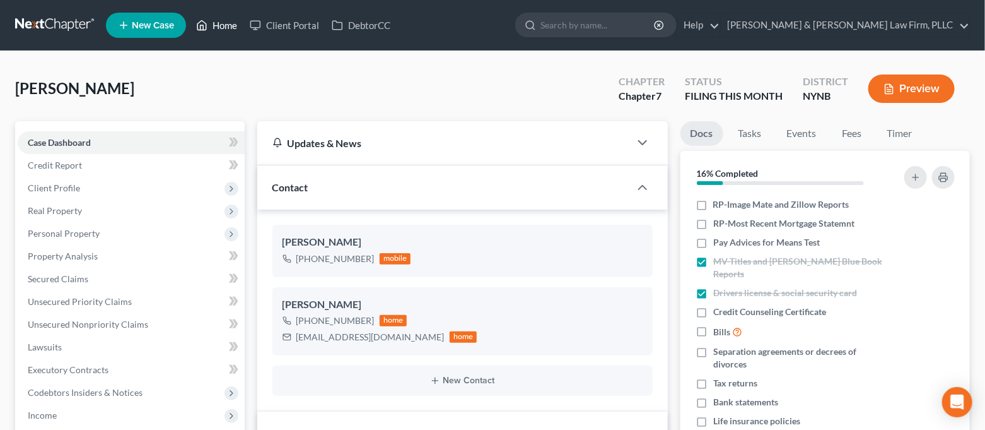
click at [233, 35] on link "Home" at bounding box center [217, 25] width 54 height 23
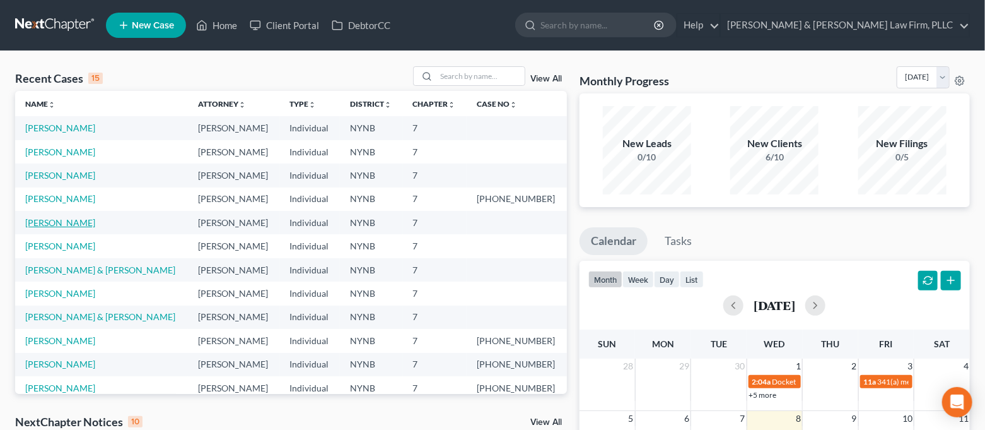
click at [69, 219] on link "Black, Thaddeus" at bounding box center [60, 222] width 70 height 11
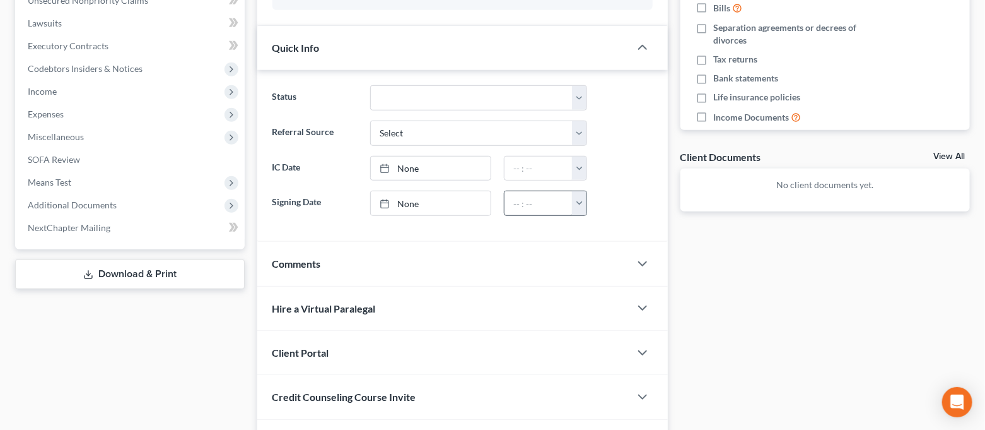
scroll to position [404, 0]
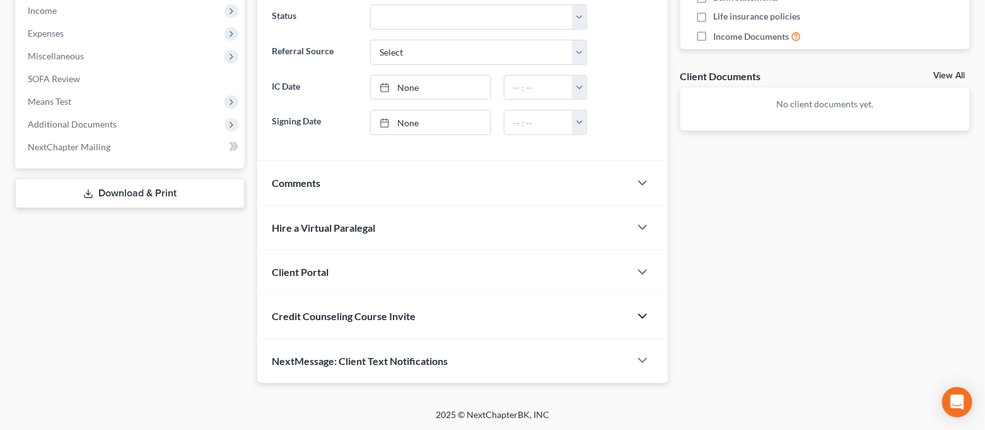
click at [642, 316] on polyline "button" at bounding box center [643, 316] width 8 height 4
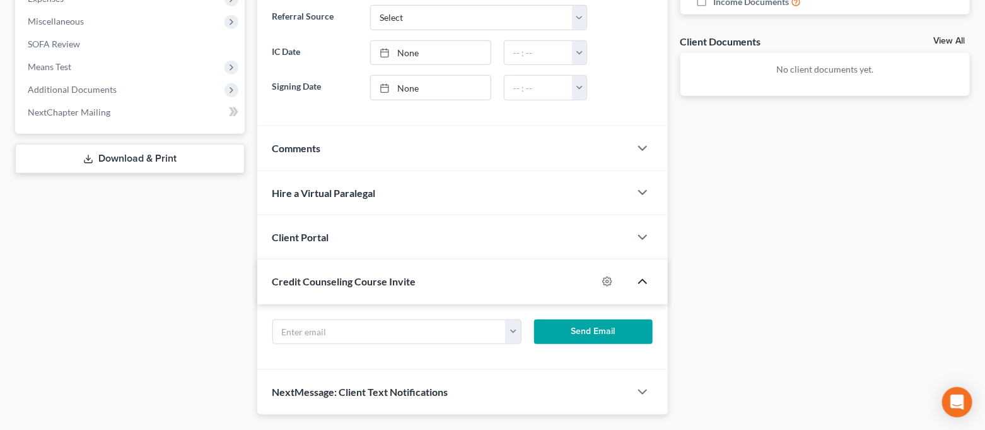
scroll to position [471, 0]
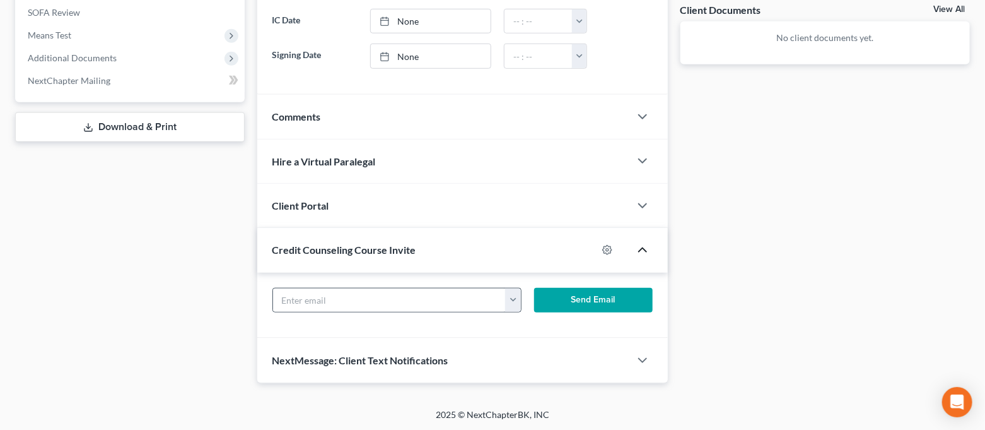
click at [515, 305] on button "button" at bounding box center [512, 300] width 15 height 24
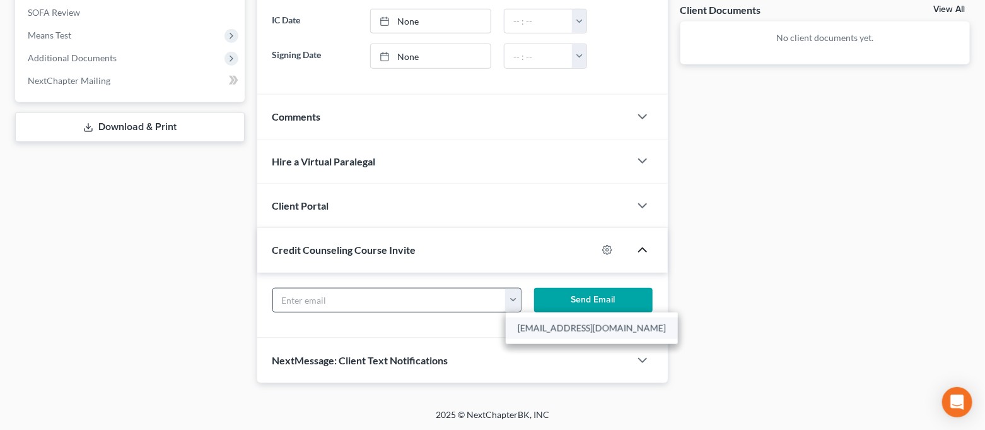
click at [535, 327] on link "labbaeus@outlook.com" at bounding box center [592, 327] width 172 height 21
type input "labbaeus@outlook.com"
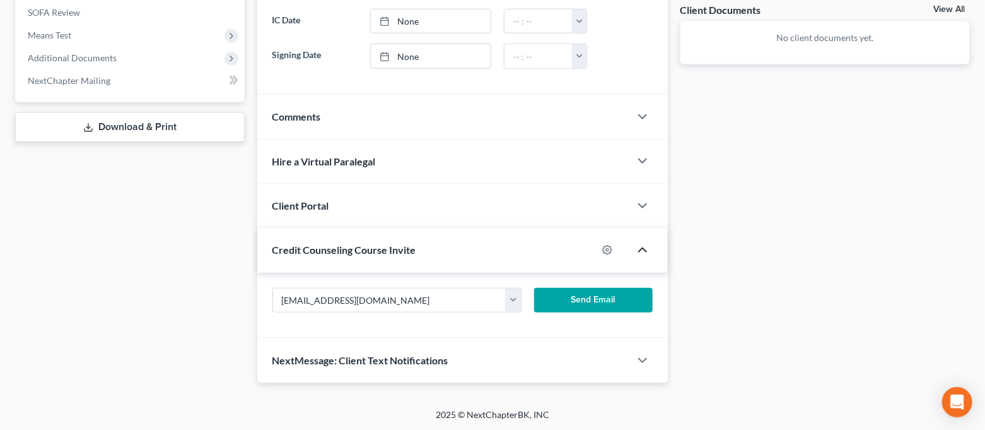
click at [567, 298] on button "Send Email" at bounding box center [593, 300] width 119 height 25
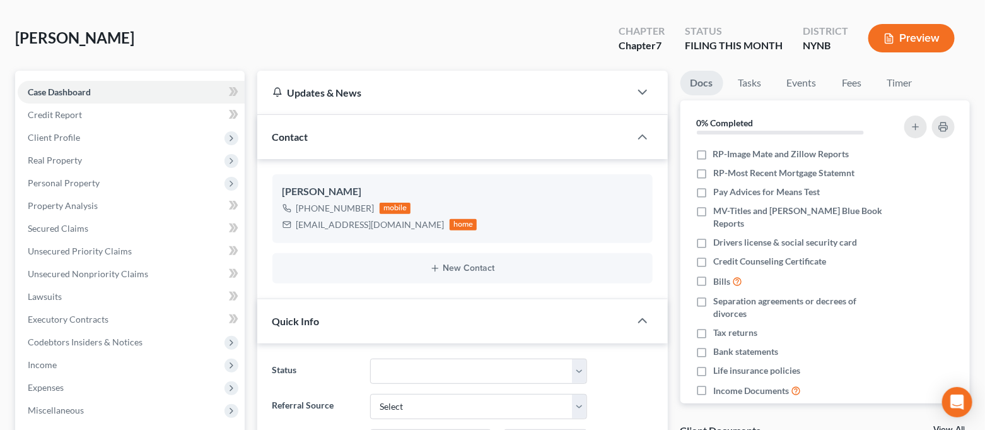
scroll to position [0, 0]
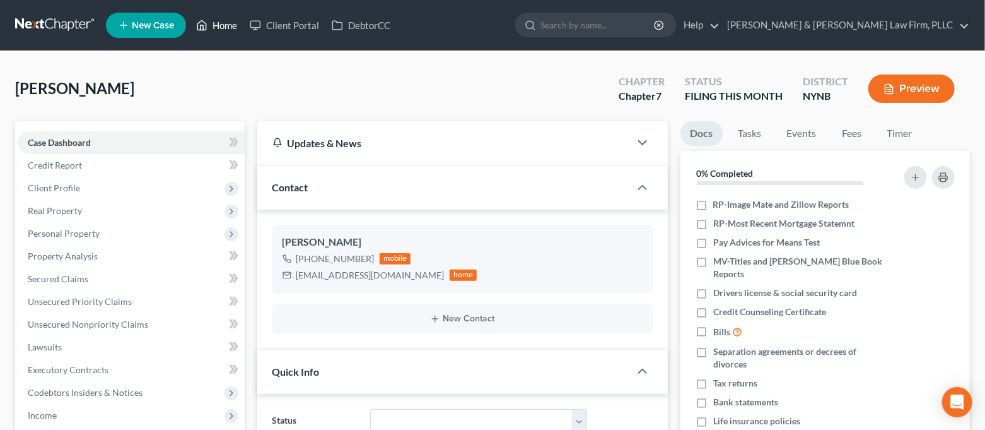
click at [225, 29] on link "Home" at bounding box center [217, 25] width 54 height 23
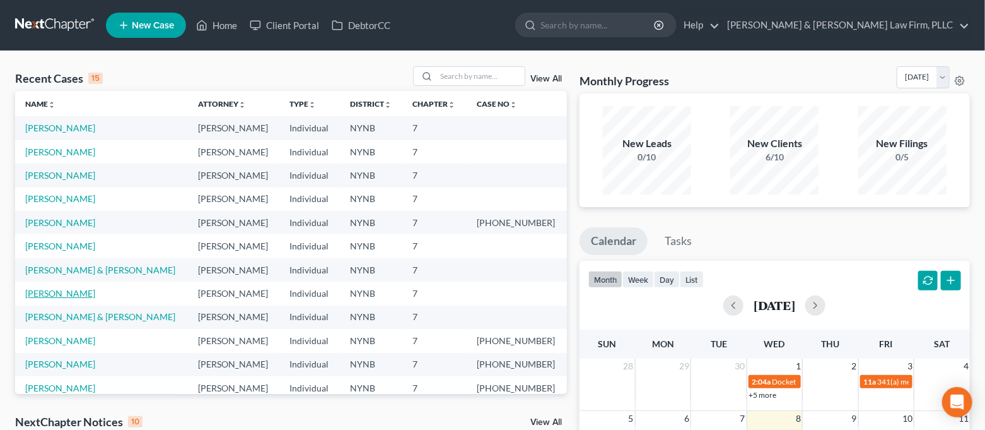
click at [79, 295] on link "Heuschneider, Eric" at bounding box center [60, 293] width 70 height 11
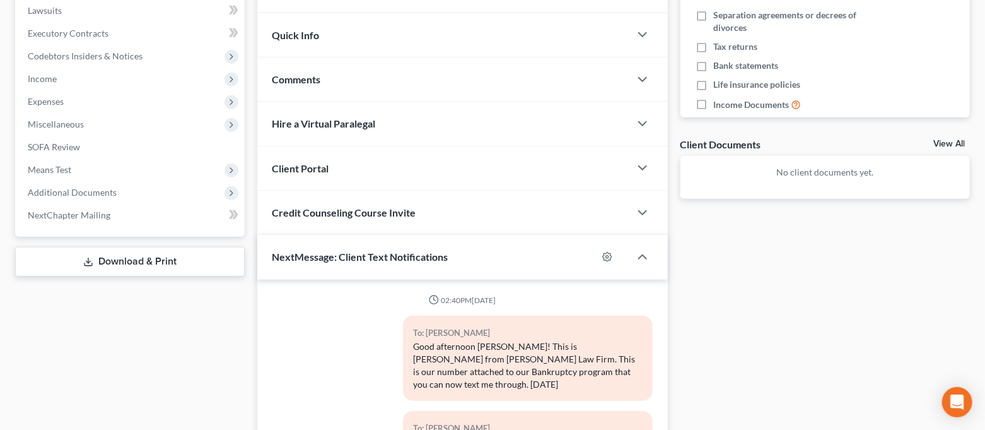
scroll to position [1269, 0]
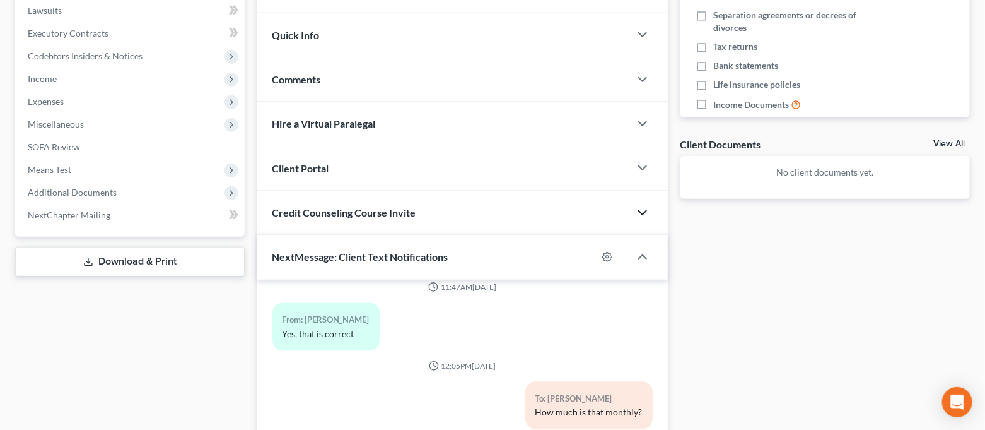
click at [645, 209] on icon "button" at bounding box center [642, 212] width 15 height 15
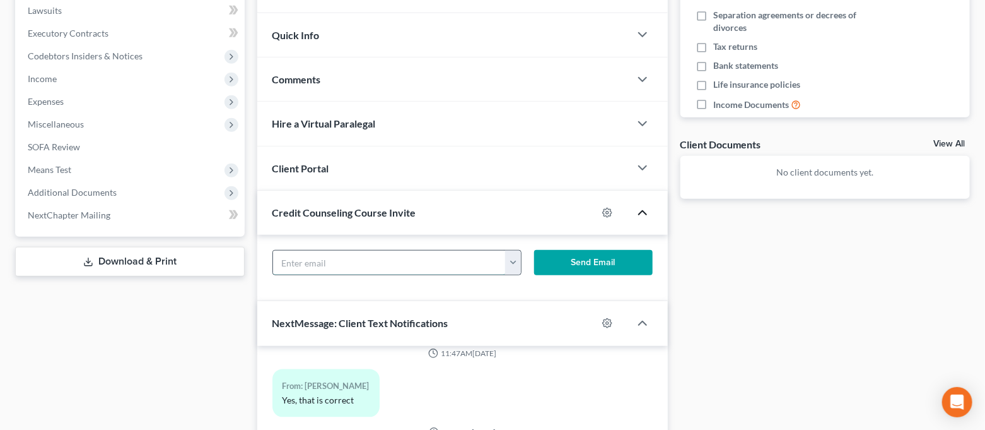
click at [489, 267] on input "text" at bounding box center [389, 262] width 233 height 24
click at [508, 264] on button "button" at bounding box center [512, 262] width 15 height 24
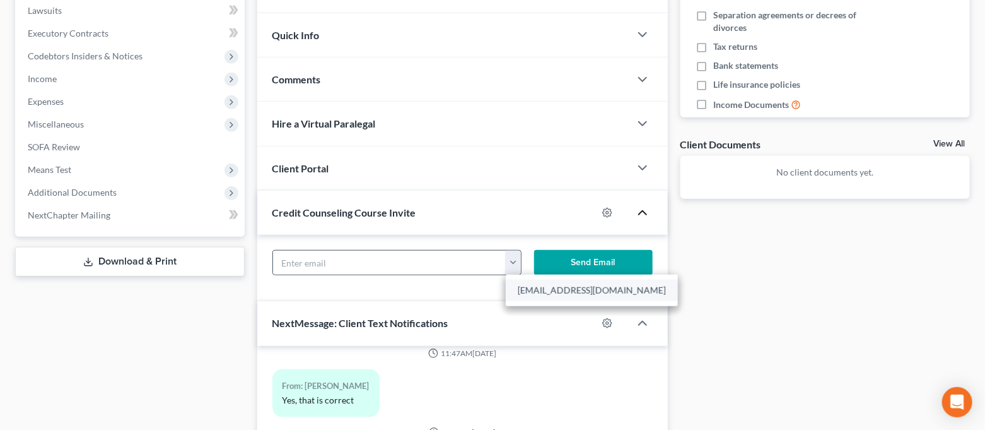
click at [532, 291] on link "erickarl@aol.com" at bounding box center [592, 289] width 172 height 21
type input "erickarl@aol.com"
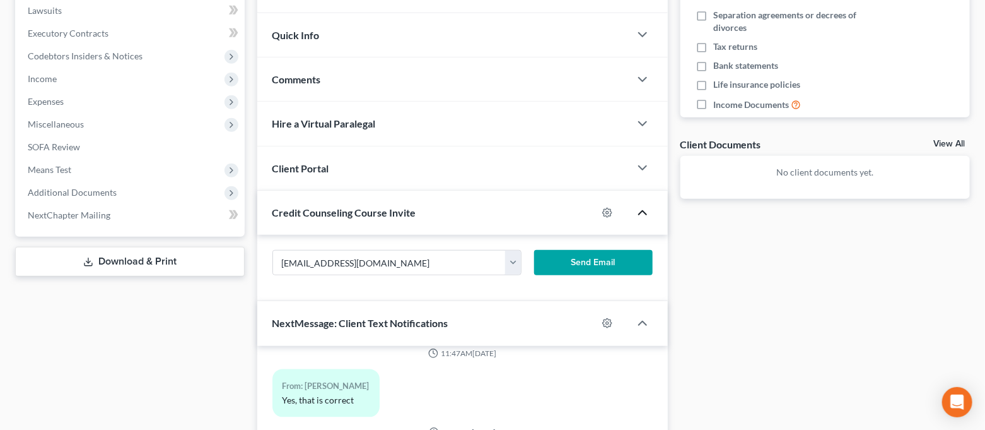
click at [583, 261] on button "Send Email" at bounding box center [593, 262] width 119 height 25
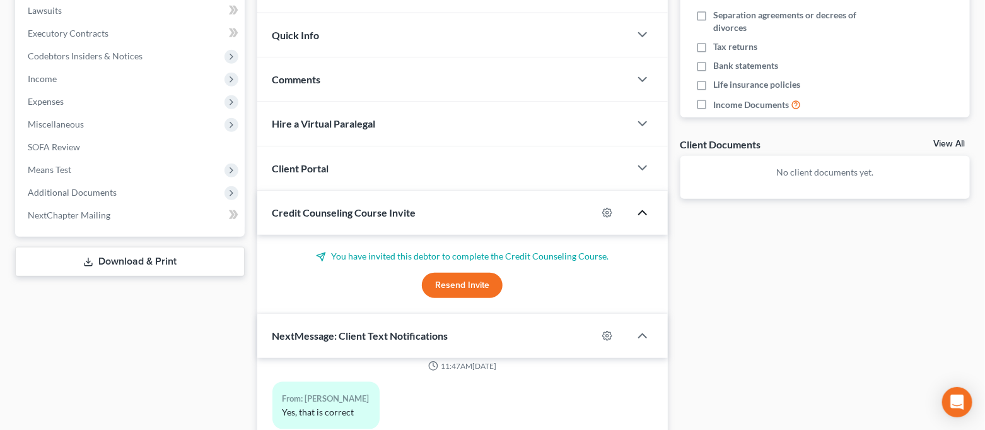
scroll to position [589, 0]
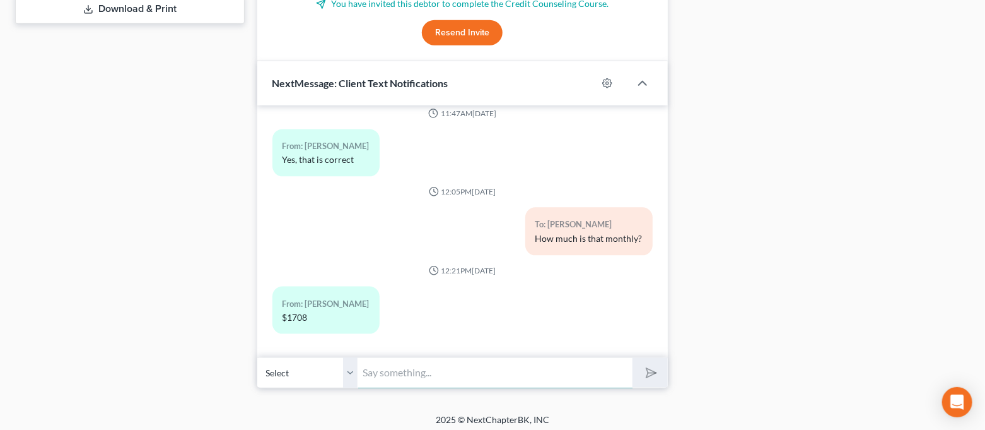
paste input "Good morning! I just sent you the link for the first required credit counseling…"
type input "Good morning! I just sent you the link for the first required credit counseling…"
click at [645, 371] on icon "submit" at bounding box center [649, 373] width 18 height 18
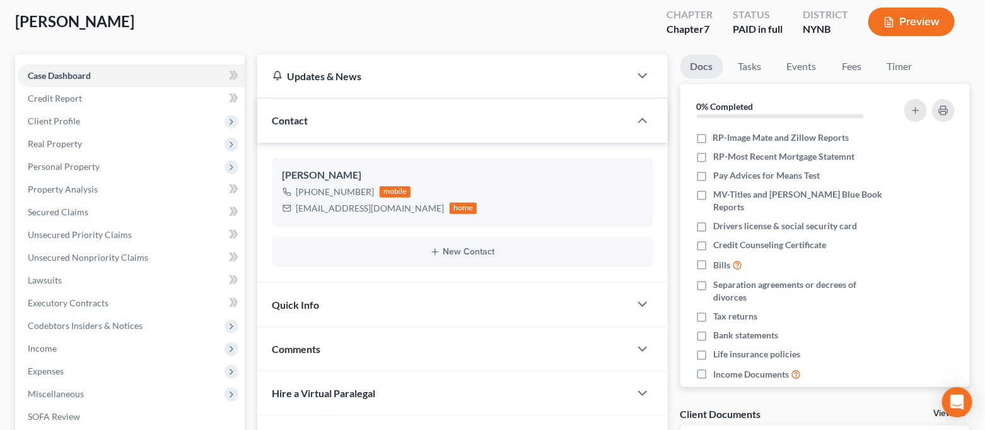
scroll to position [0, 0]
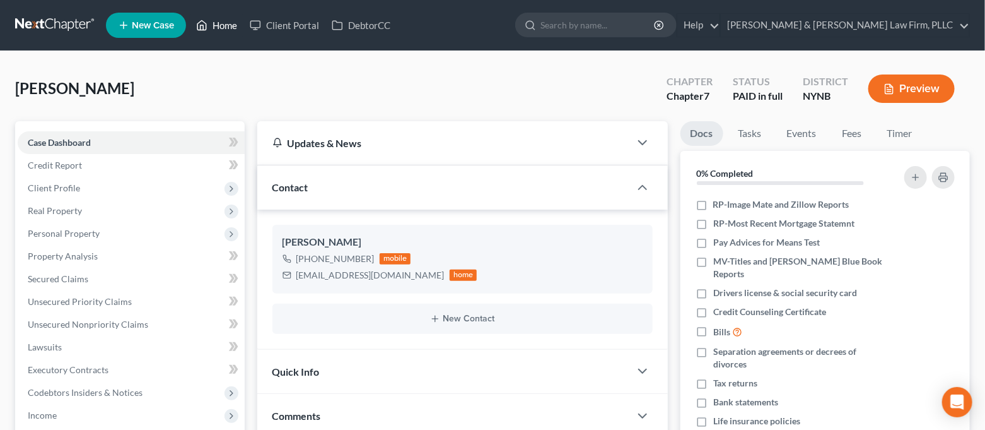
drag, startPoint x: 226, startPoint y: 33, endPoint x: 234, endPoint y: 33, distance: 8.2
click at [226, 33] on link "Home" at bounding box center [217, 25] width 54 height 23
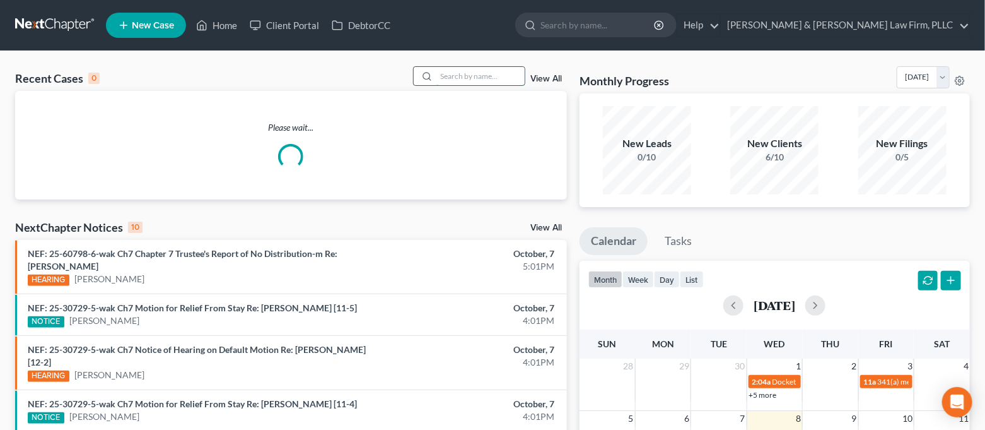
click at [490, 76] on input "search" at bounding box center [481, 76] width 88 height 18
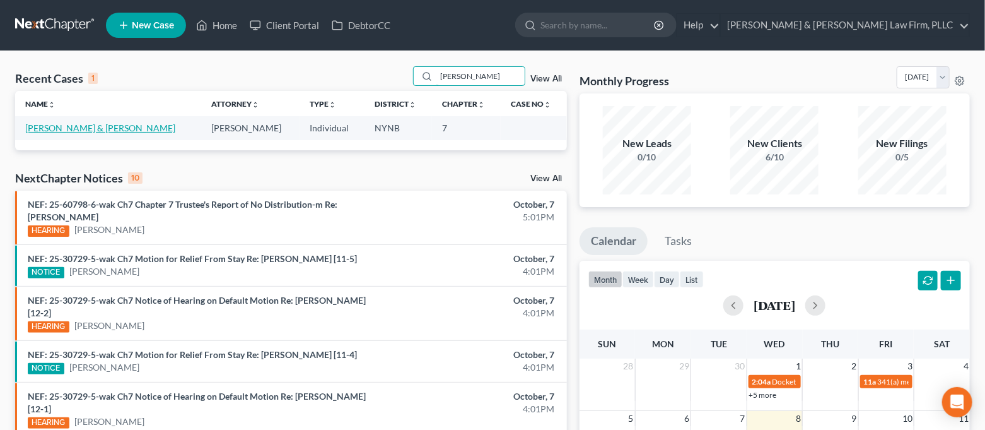
type input "kirk"
click at [90, 127] on link "Kirkby, Stephanie & Darryl" at bounding box center [100, 127] width 150 height 11
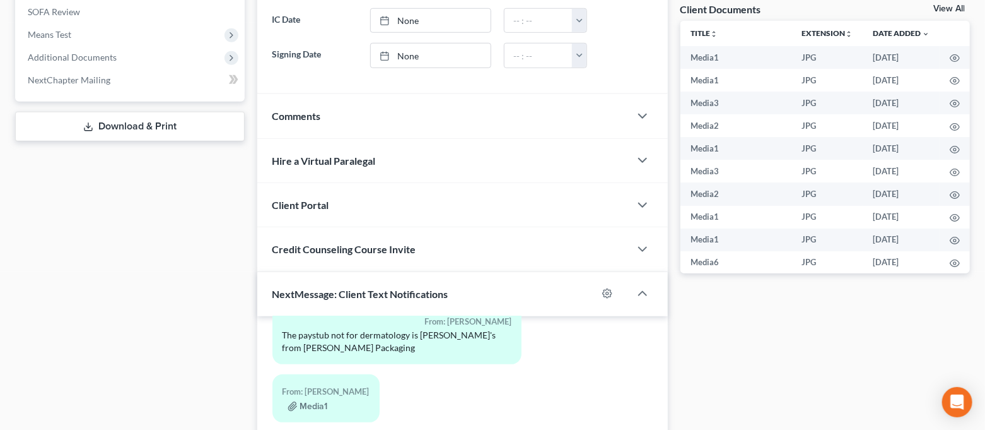
scroll to position [603, 0]
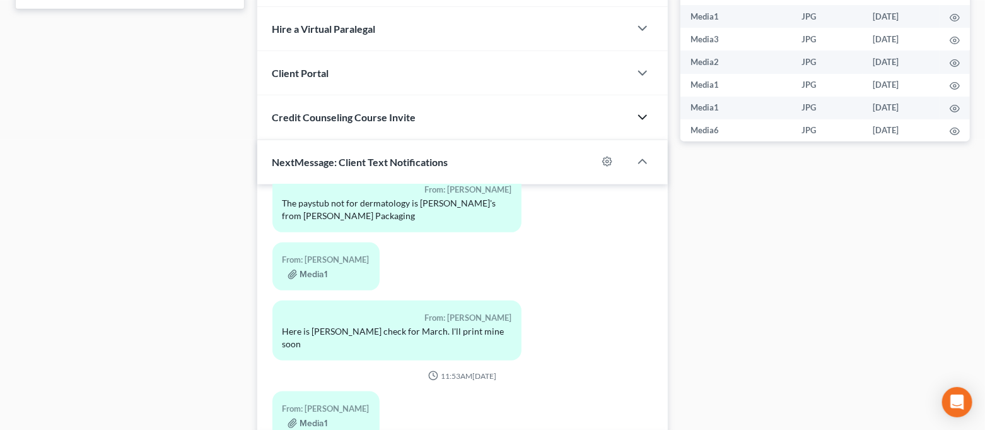
click at [642, 110] on icon "button" at bounding box center [642, 117] width 15 height 15
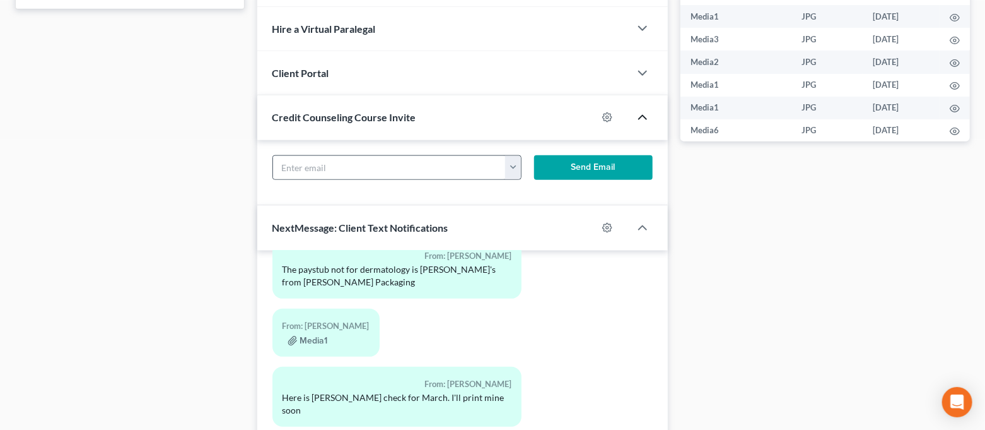
click at [510, 171] on button "button" at bounding box center [512, 168] width 15 height 24
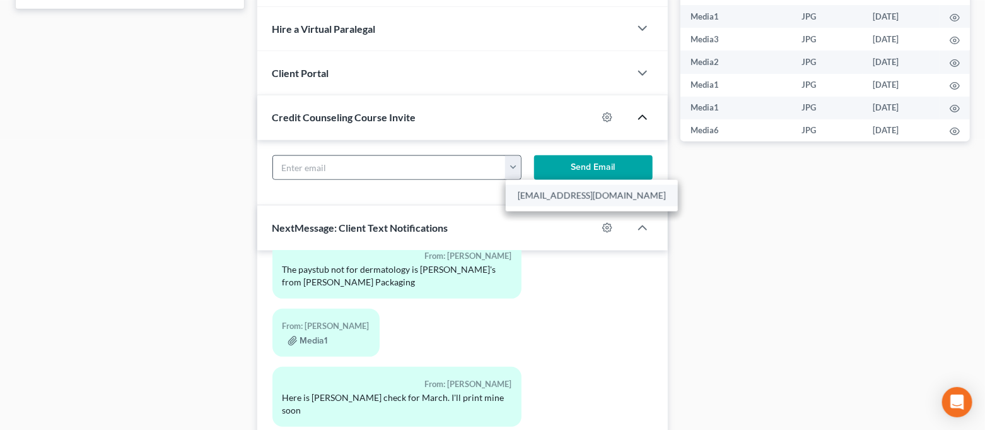
click at [553, 196] on link "stephhockey3@gmail.com" at bounding box center [592, 195] width 172 height 21
type input "stephhockey3@gmail.com"
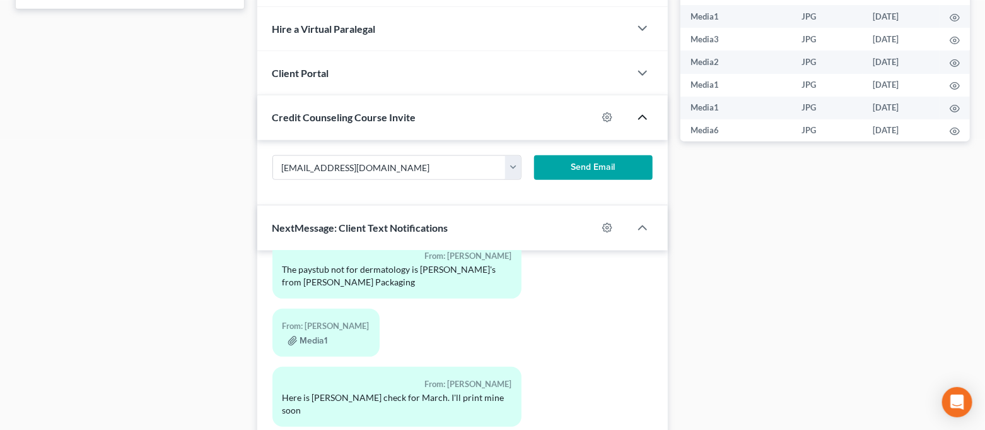
click at [580, 162] on button "Send Email" at bounding box center [593, 167] width 119 height 25
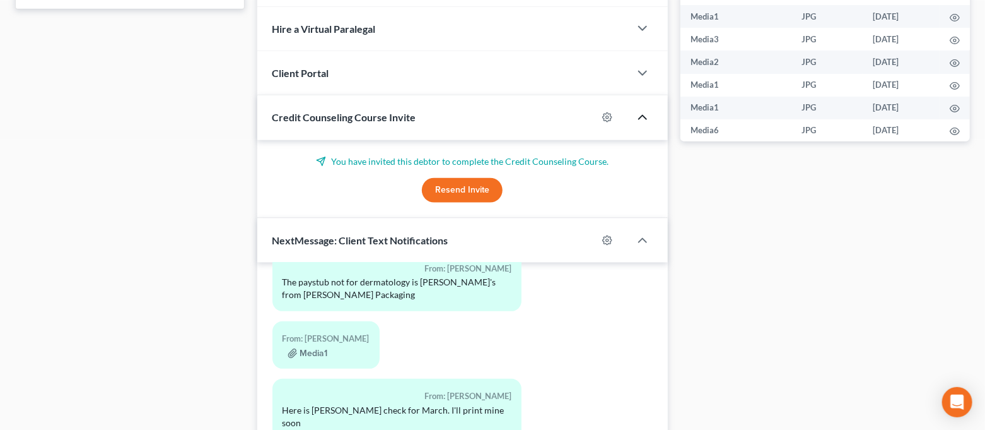
scroll to position [765, 0]
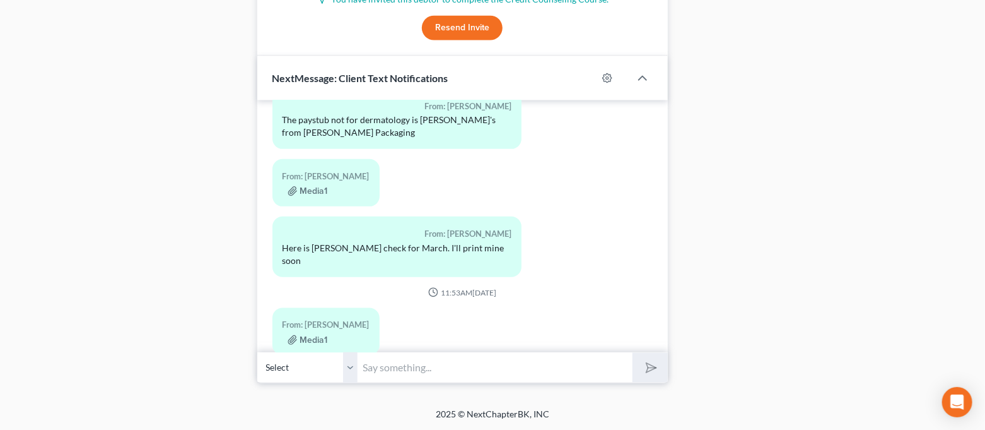
paste input "Good morning! I just sent you the link for the first required credit counseling…"
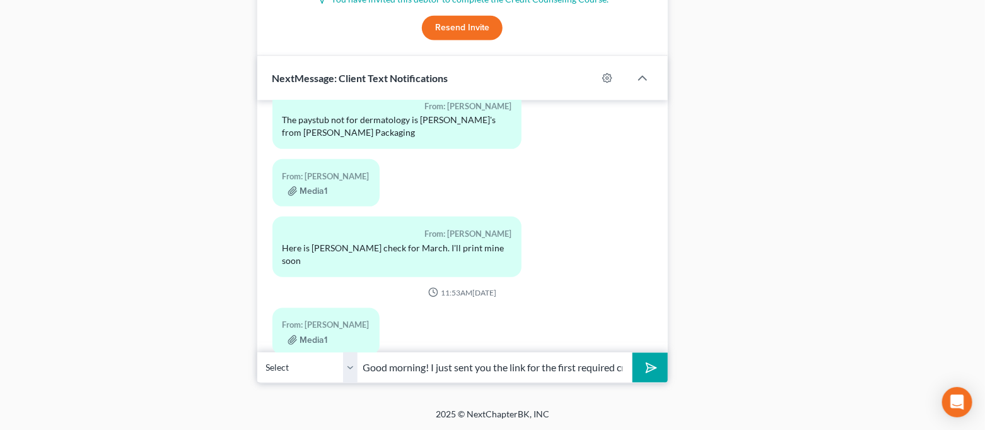
scroll to position [0, 392]
type input "Good morning! I just sent you the link for the first required credit counseling…"
click at [654, 362] on icon "submit" at bounding box center [649, 368] width 18 height 18
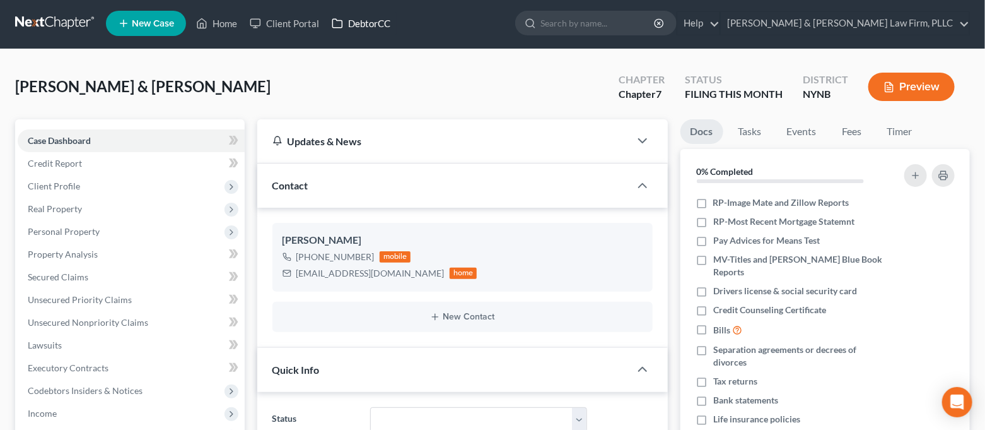
scroll to position [0, 0]
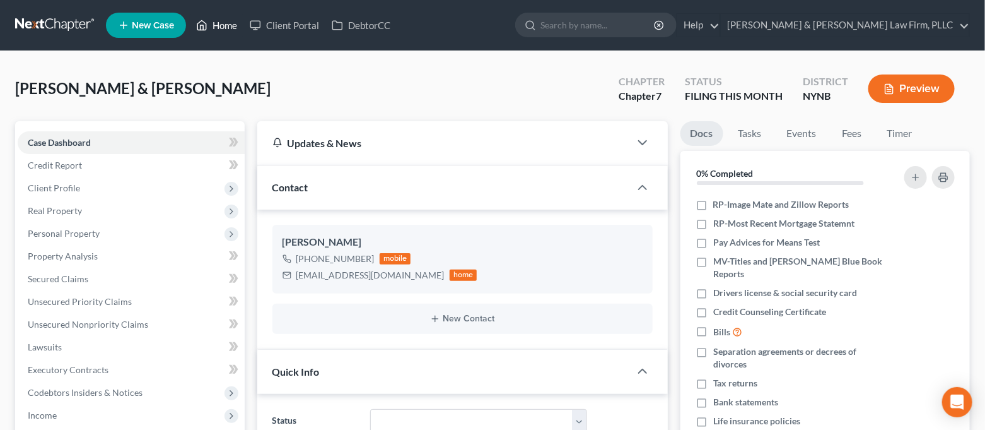
click at [212, 33] on link "Home" at bounding box center [217, 25] width 54 height 23
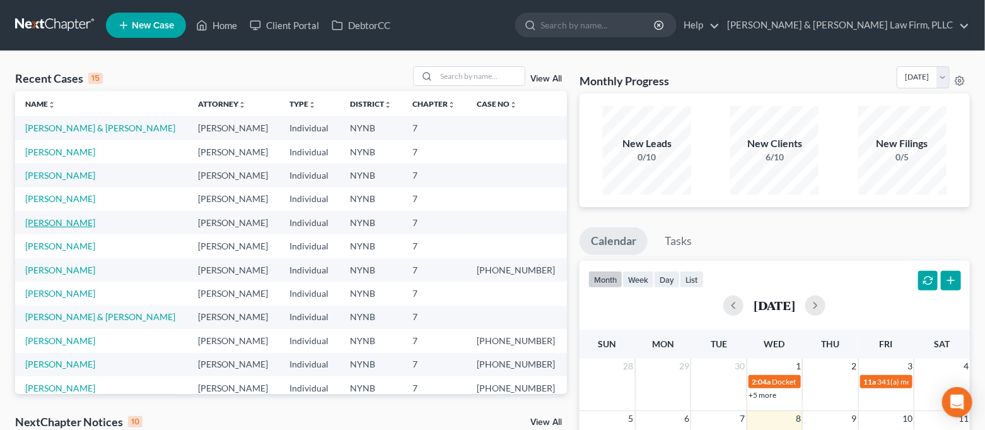
click at [62, 221] on link "Farruggio, Sam" at bounding box center [60, 222] width 70 height 11
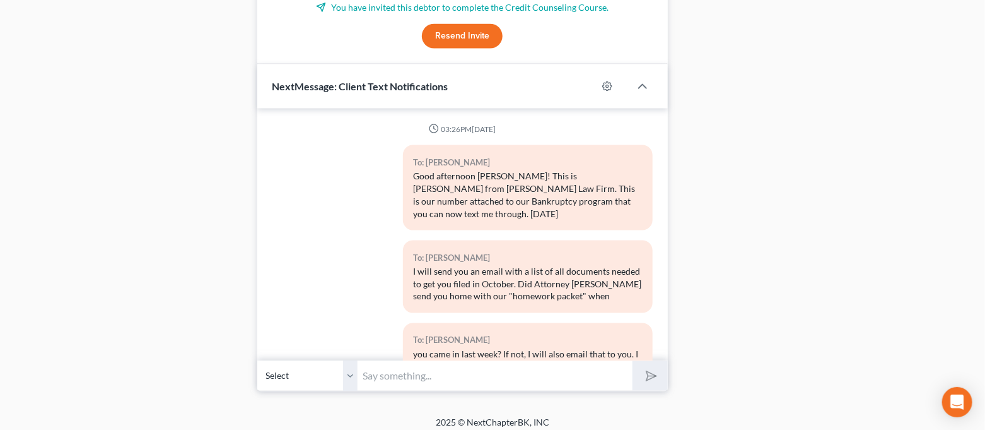
scroll to position [1337, 0]
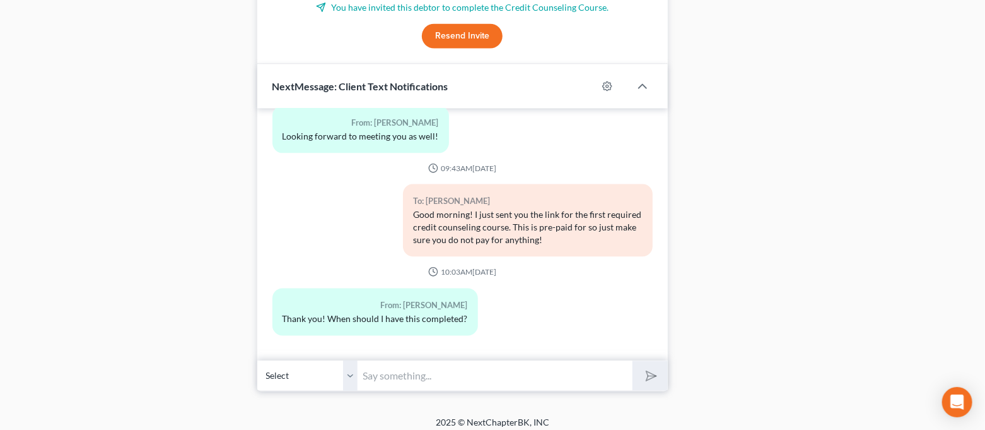
click at [485, 365] on input "text" at bounding box center [495, 375] width 275 height 31
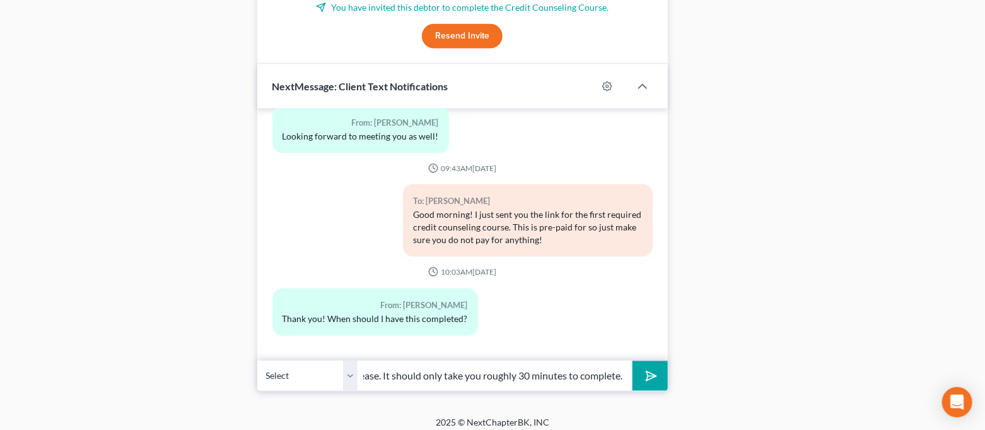
scroll to position [0, 168]
type input "By the end of next week if possible please. It should only take you roughly 30 …"
click at [633, 361] on button "submit" at bounding box center [650, 376] width 35 height 30
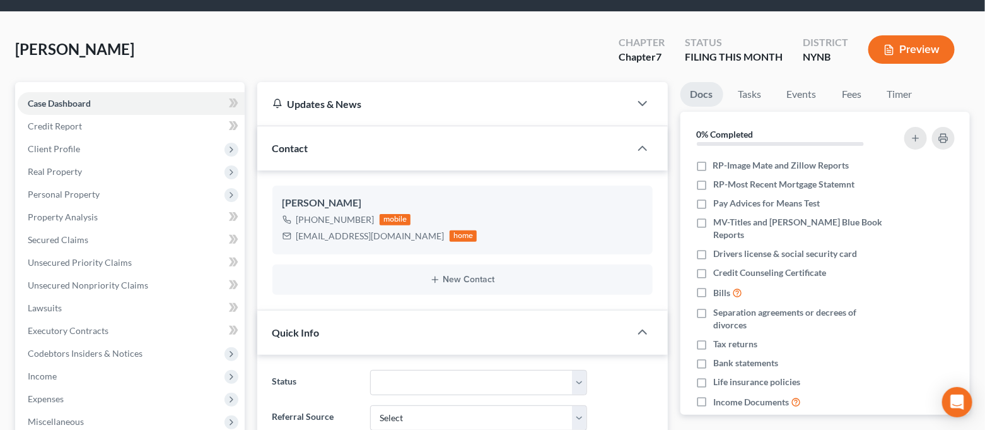
scroll to position [0, 0]
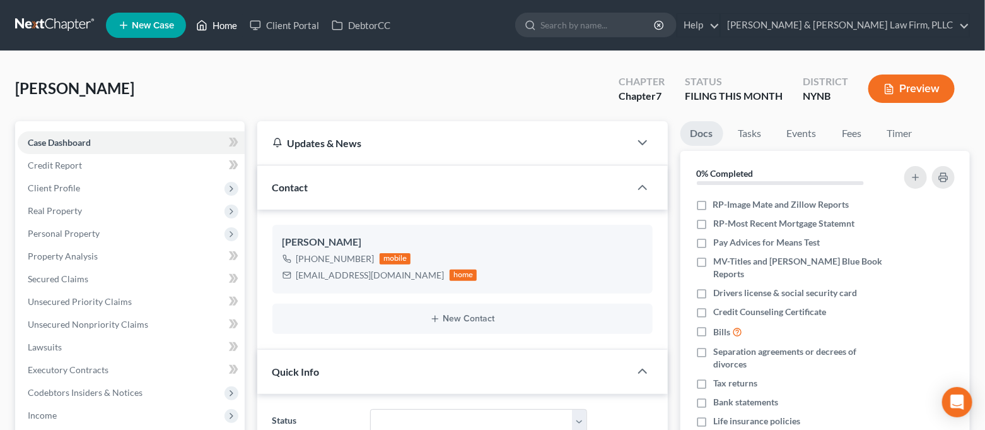
click at [224, 25] on link "Home" at bounding box center [217, 25] width 54 height 23
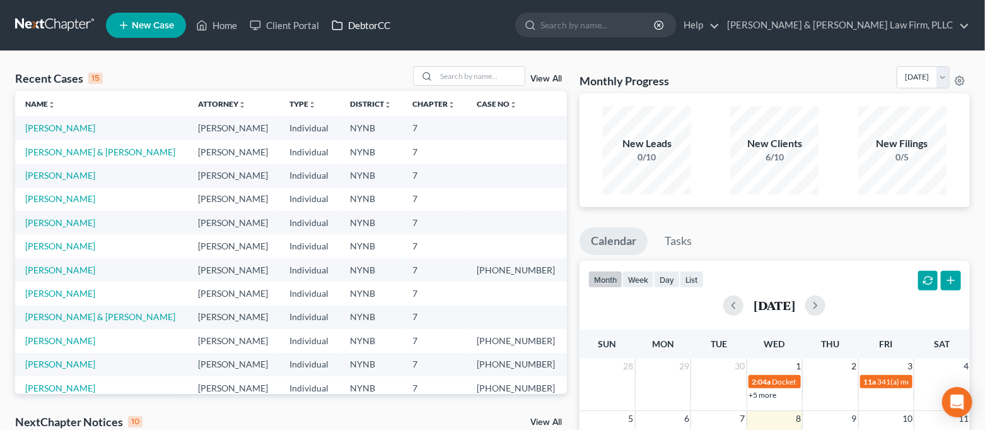
click at [363, 29] on link "DebtorCC" at bounding box center [360, 25] width 71 height 23
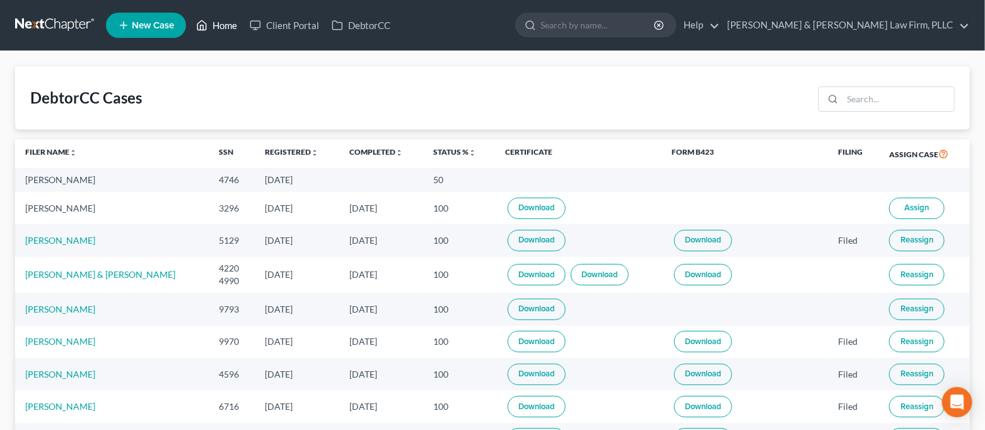
click at [235, 19] on link "Home" at bounding box center [217, 25] width 54 height 23
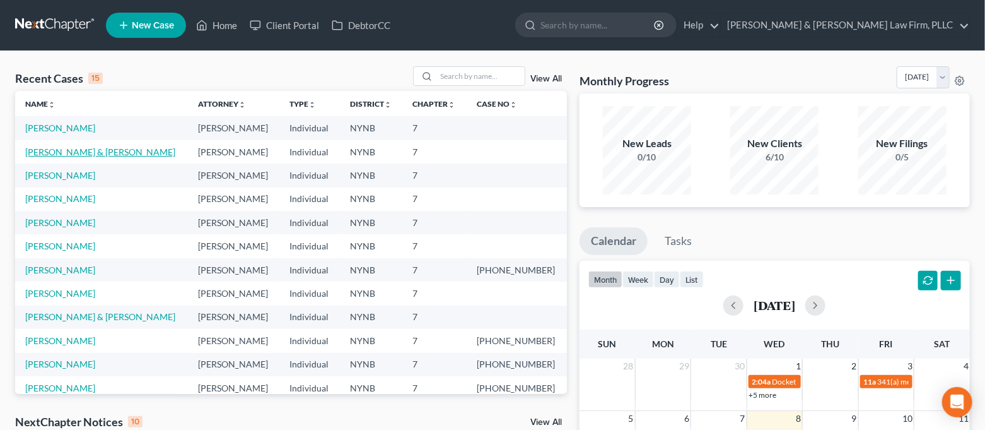
click at [110, 150] on link "Kirkby, Stephanie & Darryl" at bounding box center [100, 151] width 150 height 11
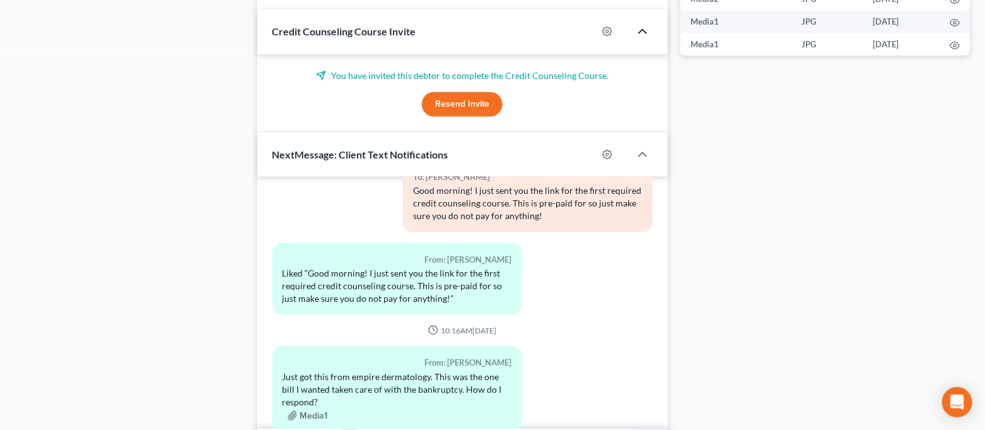
scroll to position [757, 0]
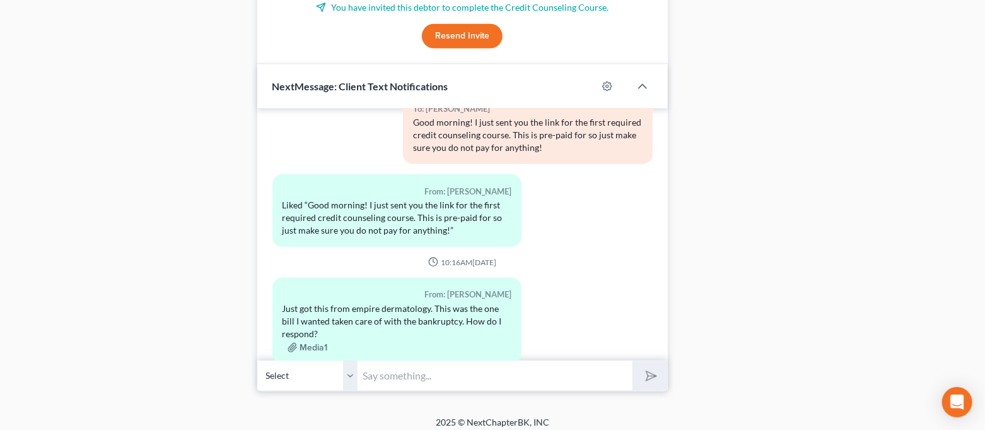
click at [465, 370] on input "text" at bounding box center [495, 375] width 275 height 31
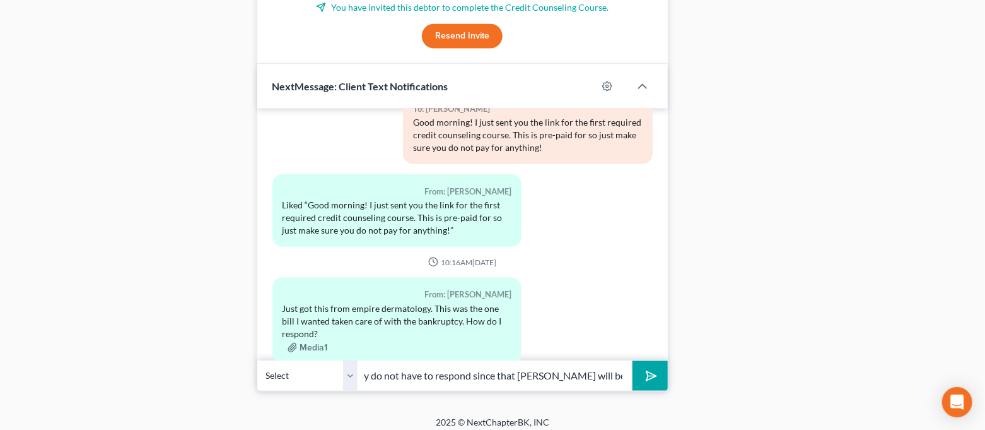
scroll to position [0, 0]
click at [572, 381] on input "You certainly do not have to respond since that bill will be disappearing" at bounding box center [495, 375] width 275 height 31
drag, startPoint x: 574, startPoint y: 381, endPoint x: 654, endPoint y: 378, distance: 79.5
click at [654, 378] on div "Select +1 (315) 427-2157 - Stephanie Kirkby You certainly do not have to respon…" at bounding box center [462, 376] width 411 height 30
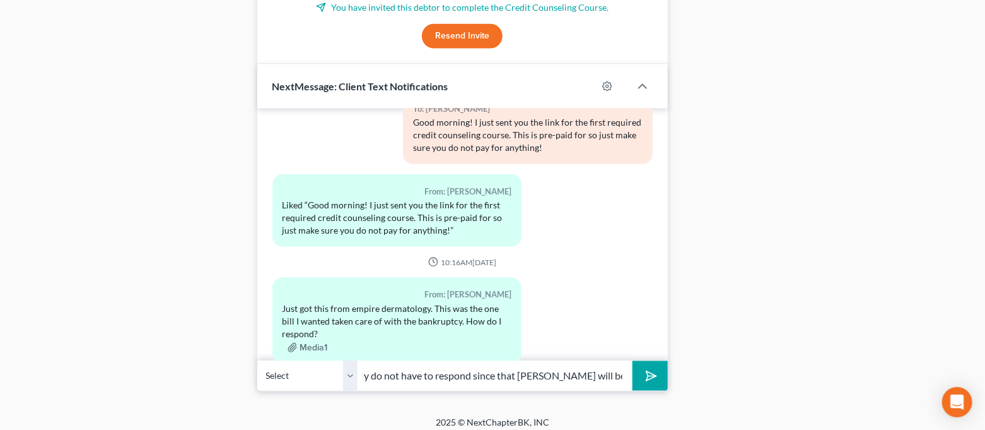
click at [626, 373] on input "You certainly do not have to respond since that bill will be disappearing" at bounding box center [495, 375] width 275 height 31
click at [621, 377] on input "You certainly do not have to respond since that bill will be disappearing" at bounding box center [495, 375] width 275 height 31
type input "You certainly do not have to respond since that bill will be disappearing in 3 …"
click at [633, 361] on button "submit" at bounding box center [650, 376] width 35 height 30
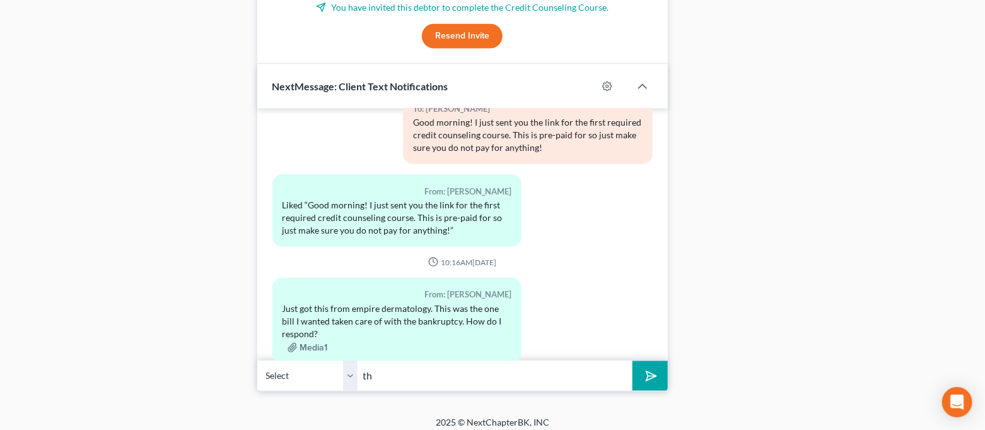
scroll to position [2721, 0]
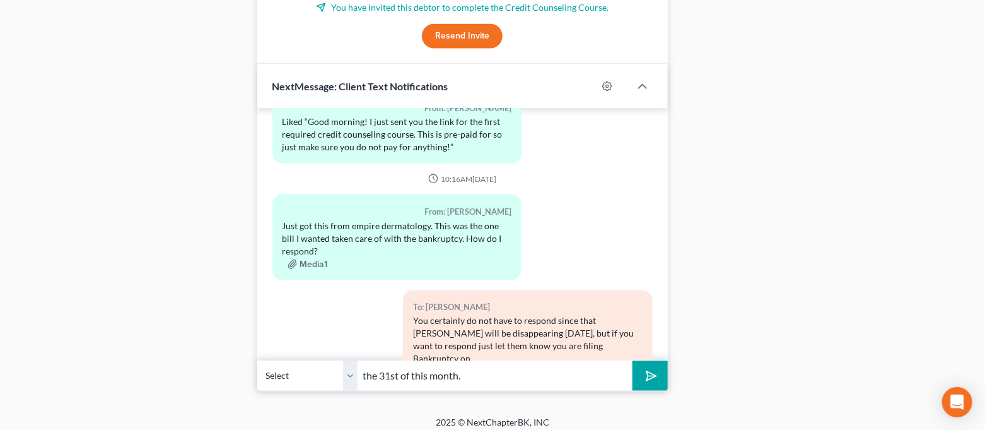
type input "the 31st of this month."
click at [633, 361] on button "submit" at bounding box center [650, 376] width 35 height 30
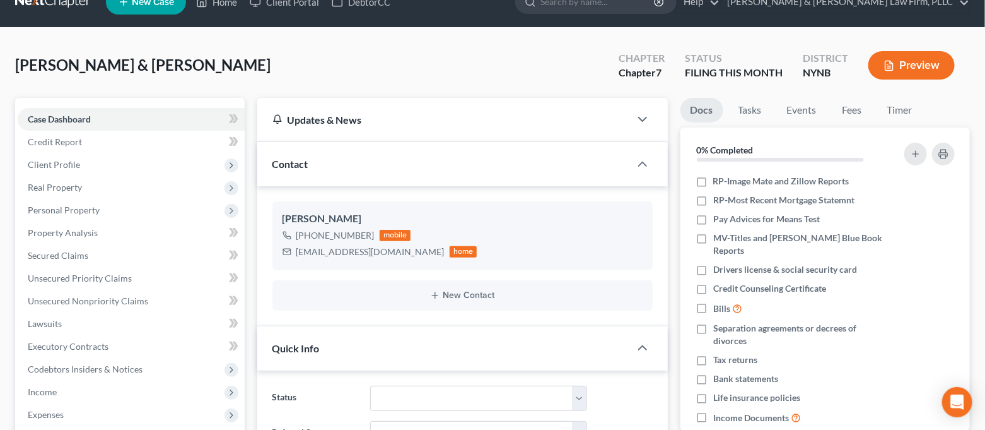
scroll to position [0, 0]
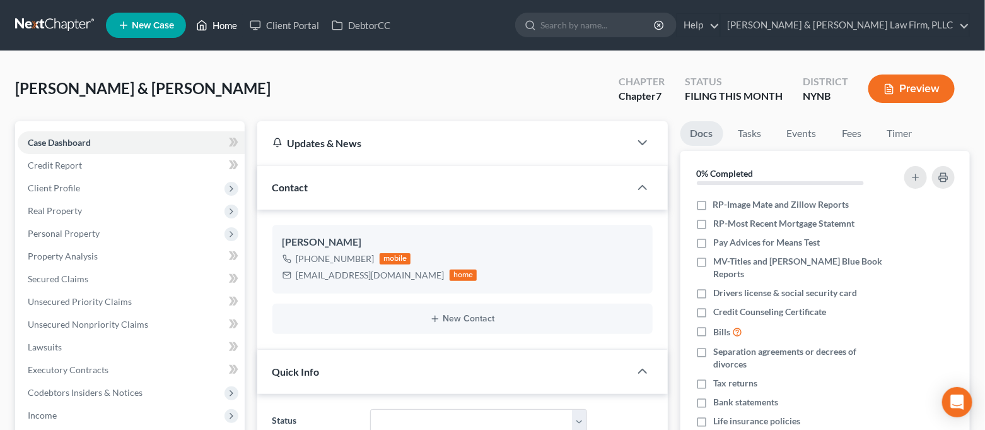
click at [230, 32] on link "Home" at bounding box center [217, 25] width 54 height 23
